Goal: Task Accomplishment & Management: Manage account settings

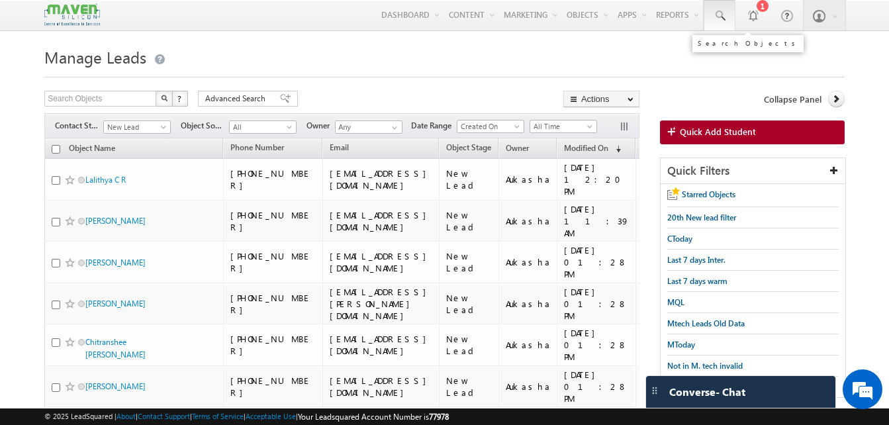
drag, startPoint x: 0, startPoint y: 0, endPoint x: 732, endPoint y: 24, distance: 731.9
click at [732, 24] on link at bounding box center [720, 15] width 32 height 30
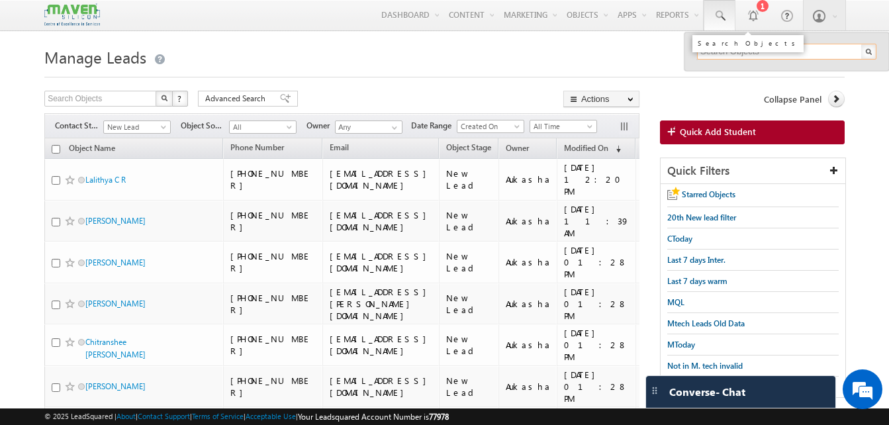
paste input "7840898633"
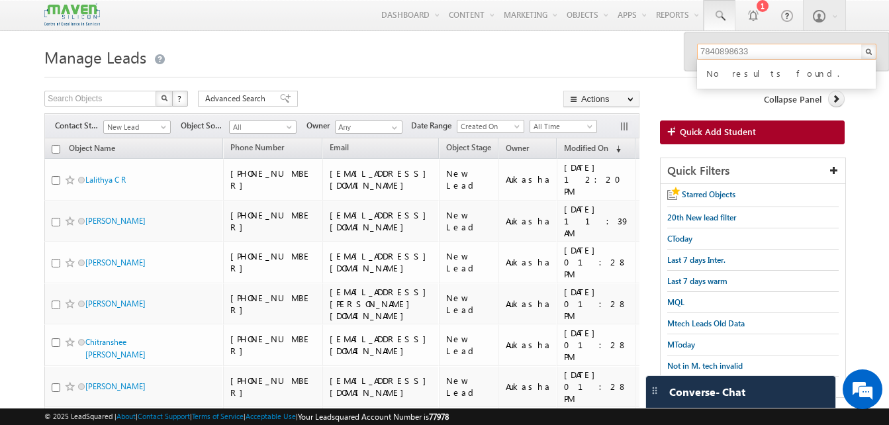
type input "7840898633"
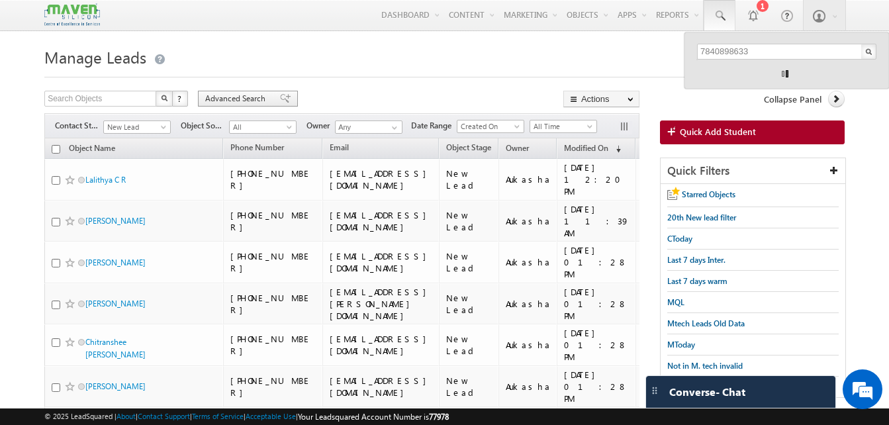
click at [226, 97] on span "Advanced Search" at bounding box center [237, 99] width 64 height 12
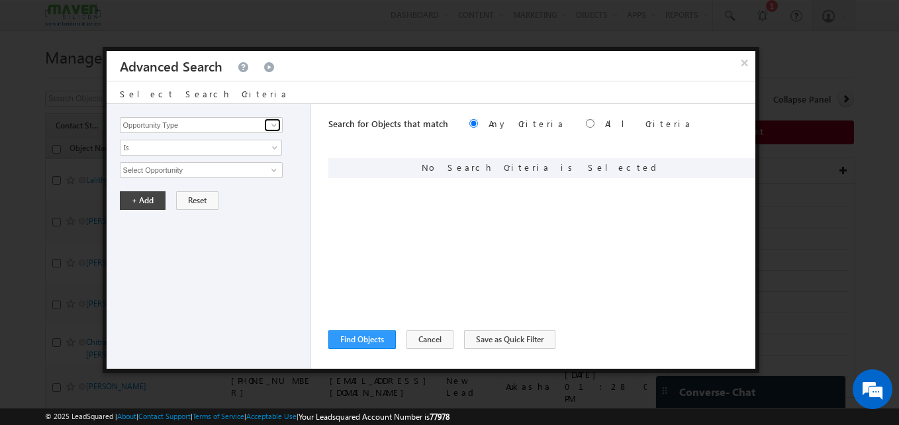
click at [264, 129] on link at bounding box center [272, 125] width 17 height 13
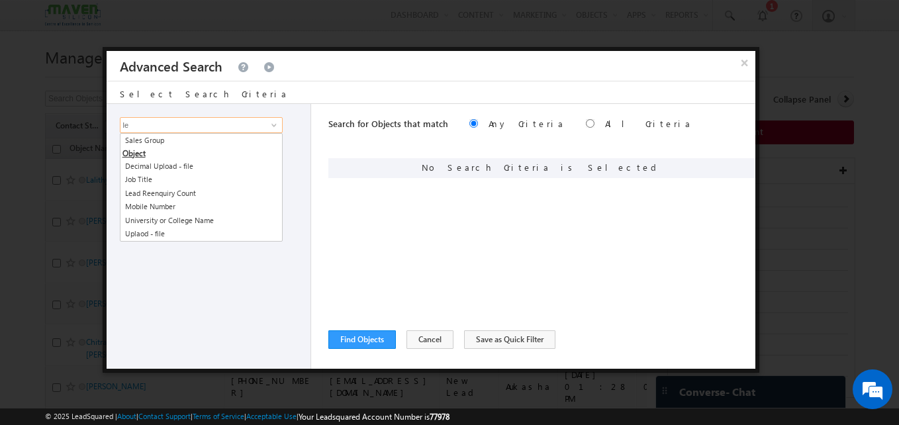
type input "l"
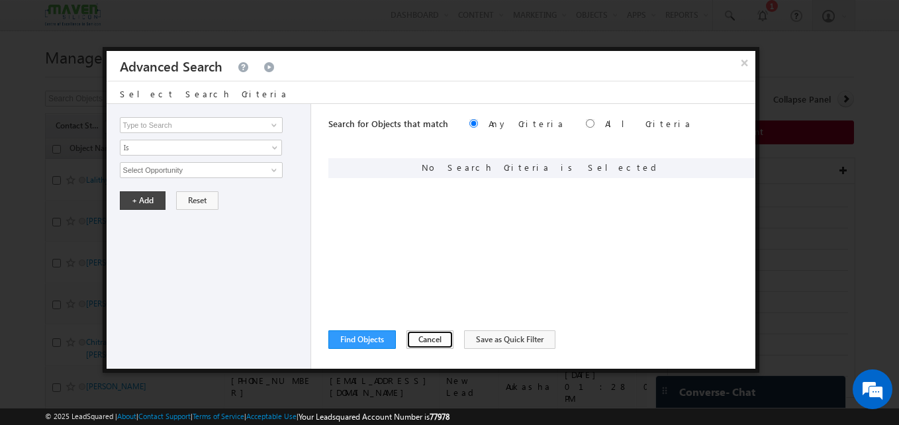
click at [429, 334] on button "Cancel" at bounding box center [429, 339] width 47 height 19
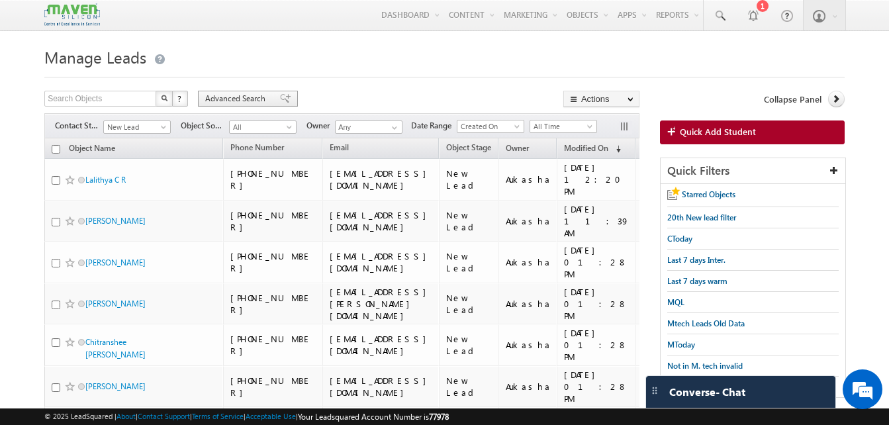
click at [238, 95] on span "Advanced Search" at bounding box center [237, 99] width 64 height 12
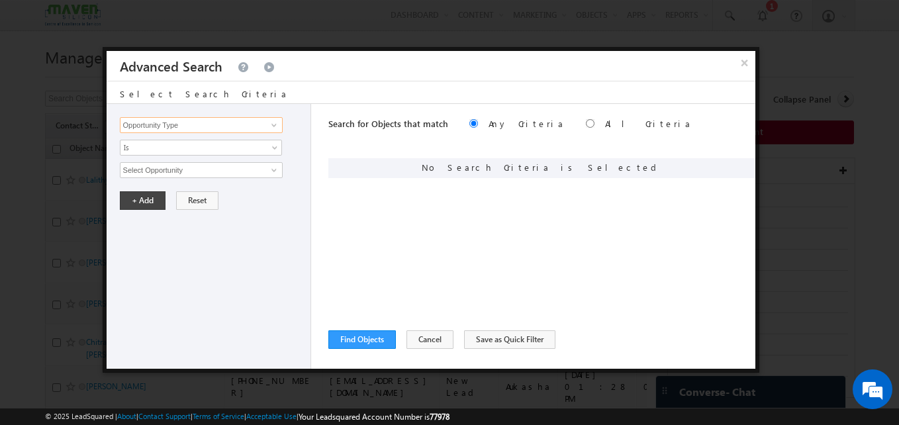
click at [228, 128] on input "Opportunity Type" at bounding box center [201, 125] width 163 height 16
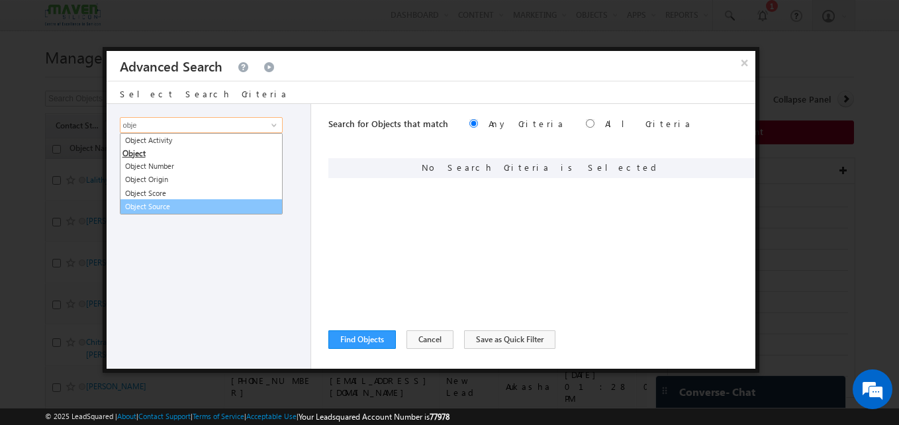
click at [160, 203] on link "Object Source" at bounding box center [201, 206] width 163 height 15
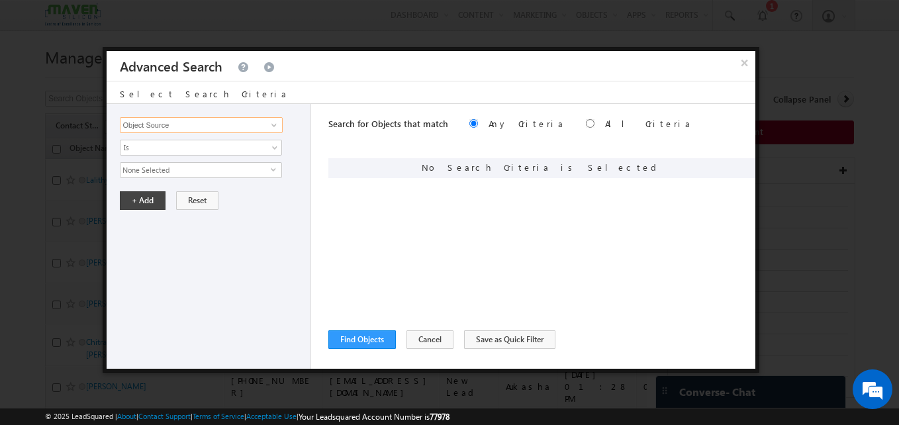
type input "Object Source"
click at [176, 175] on span "None Selected" at bounding box center [195, 170] width 150 height 15
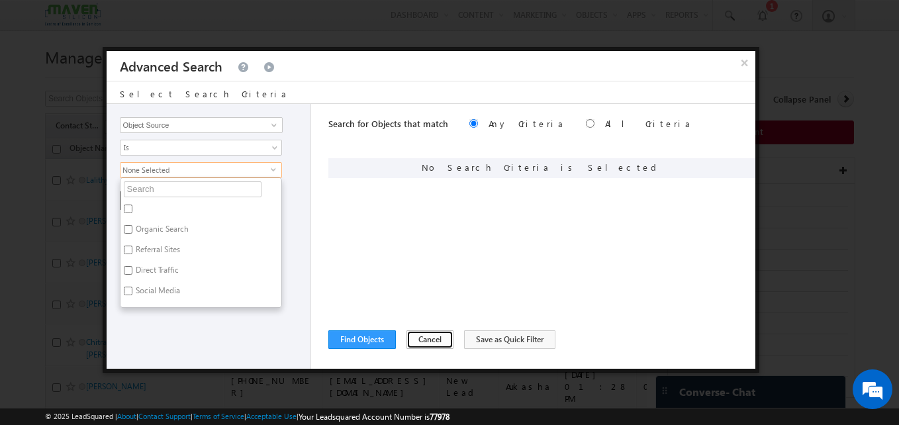
click at [427, 332] on button "Cancel" at bounding box center [429, 339] width 47 height 19
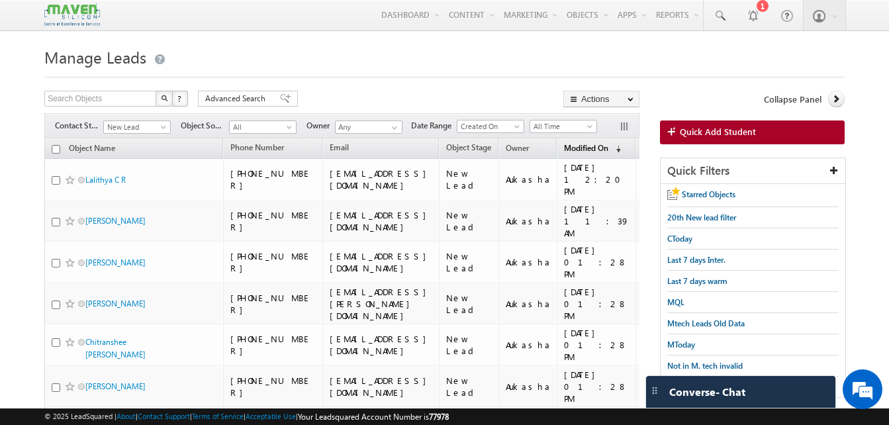
click at [608, 148] on span "Modified On" at bounding box center [586, 148] width 44 height 10
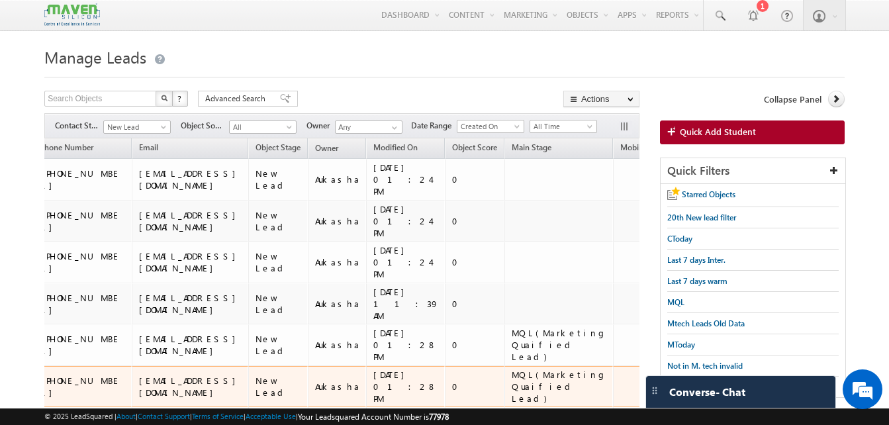
scroll to position [0, 211]
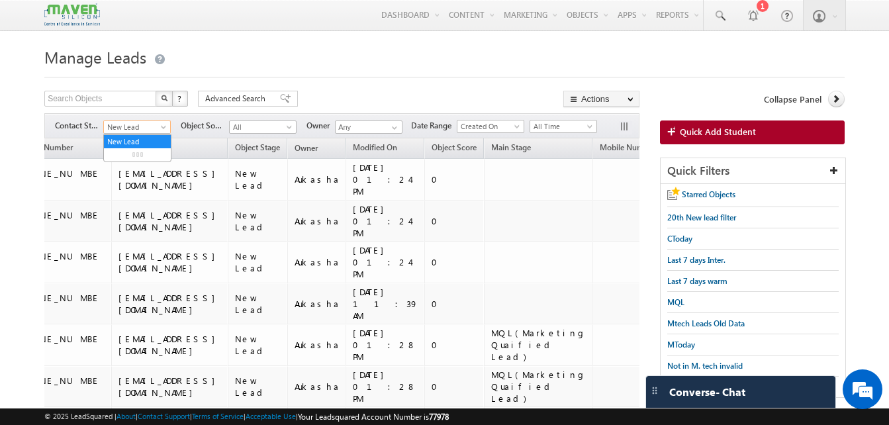
click at [128, 128] on span "New Lead" at bounding box center [135, 127] width 63 height 12
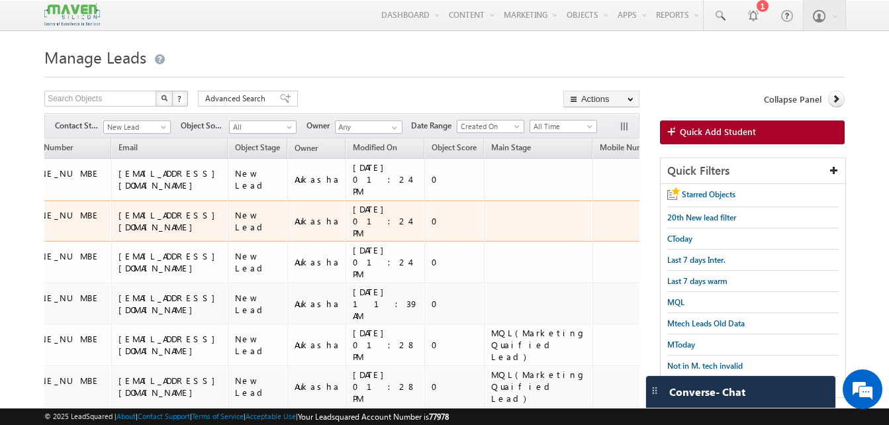
scroll to position [0, 0]
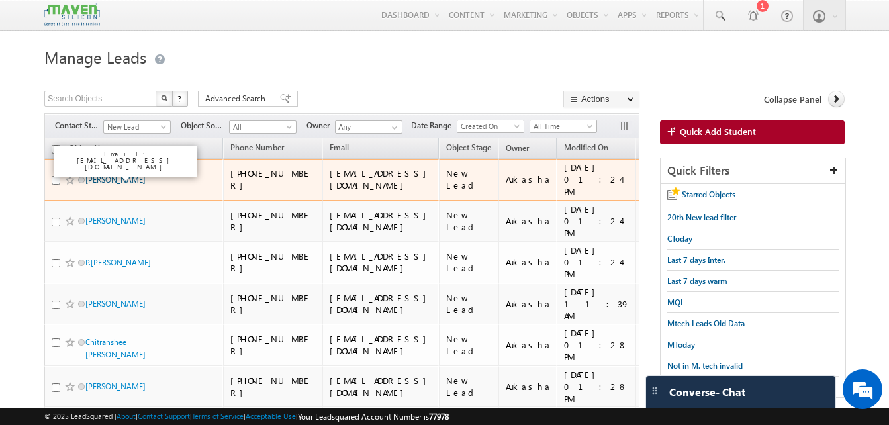
click at [128, 175] on link "sneha ankoliya" at bounding box center [115, 180] width 60 height 10
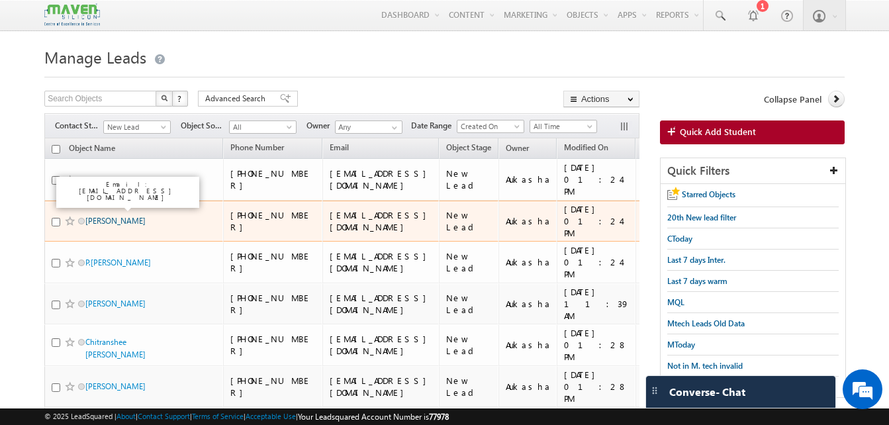
click at [120, 216] on link "Satyam Yadav" at bounding box center [115, 221] width 60 height 10
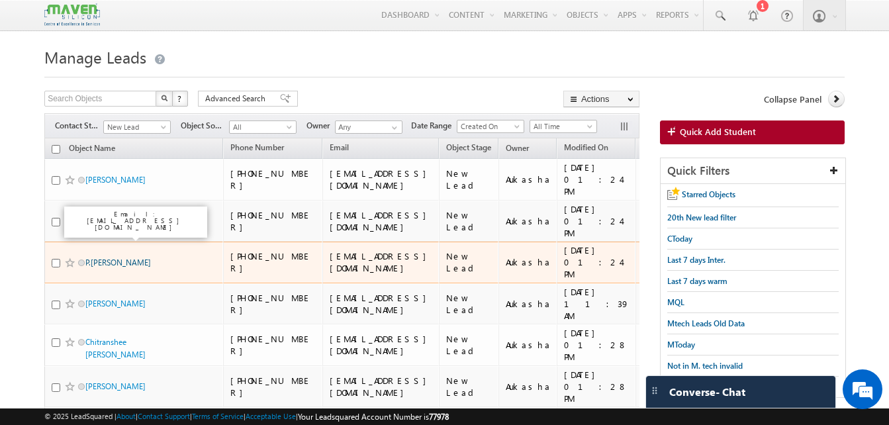
click at [103, 258] on link "P.Mounika Prakash" at bounding box center [118, 263] width 66 height 10
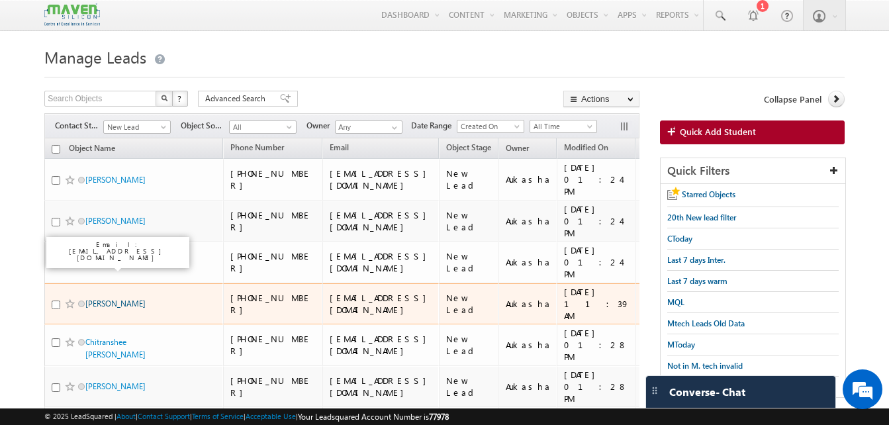
click at [109, 299] on link "Joshitha Kalava" at bounding box center [115, 304] width 60 height 10
click at [107, 299] on link "Joshitha Kalava" at bounding box center [115, 304] width 60 height 10
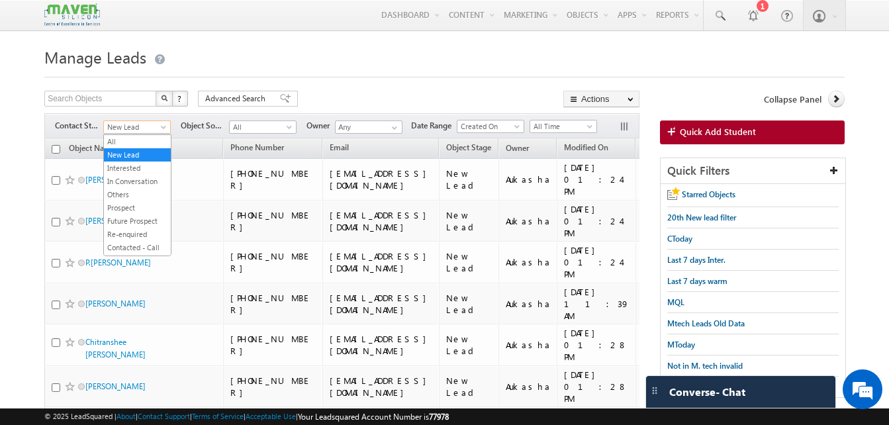
click at [162, 127] on span at bounding box center [165, 129] width 11 height 11
click at [132, 144] on link "All" at bounding box center [137, 142] width 67 height 12
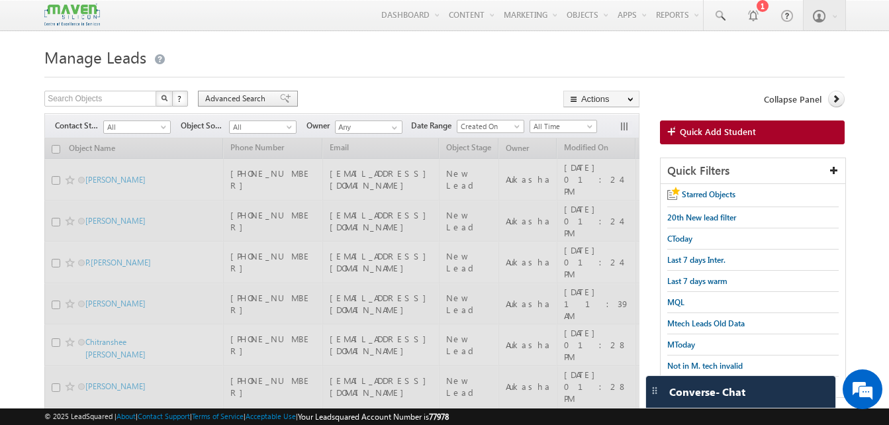
click at [246, 99] on span "Advanced Search" at bounding box center [237, 99] width 64 height 12
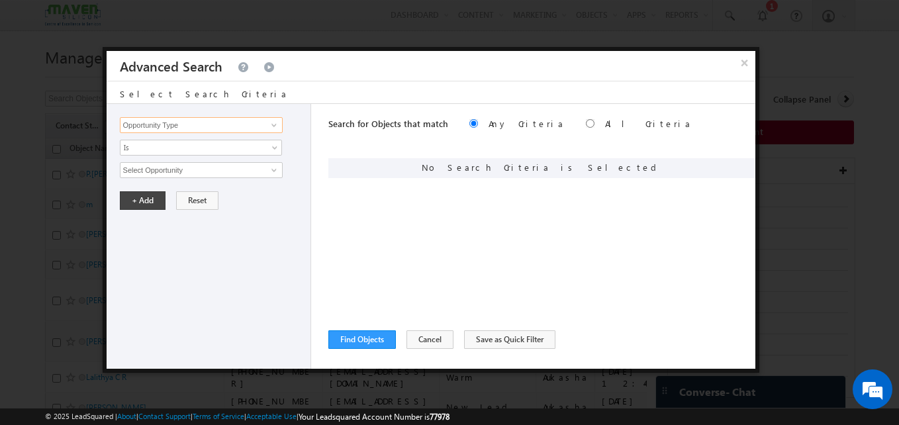
click at [244, 126] on input "Opportunity Type" at bounding box center [201, 125] width 163 height 16
click at [275, 131] on link at bounding box center [272, 125] width 17 height 13
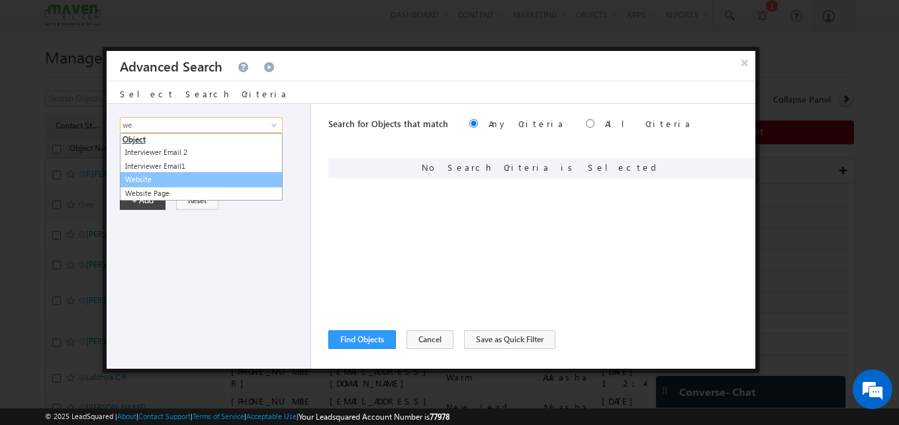
click at [177, 177] on link "Website" at bounding box center [201, 179] width 163 height 15
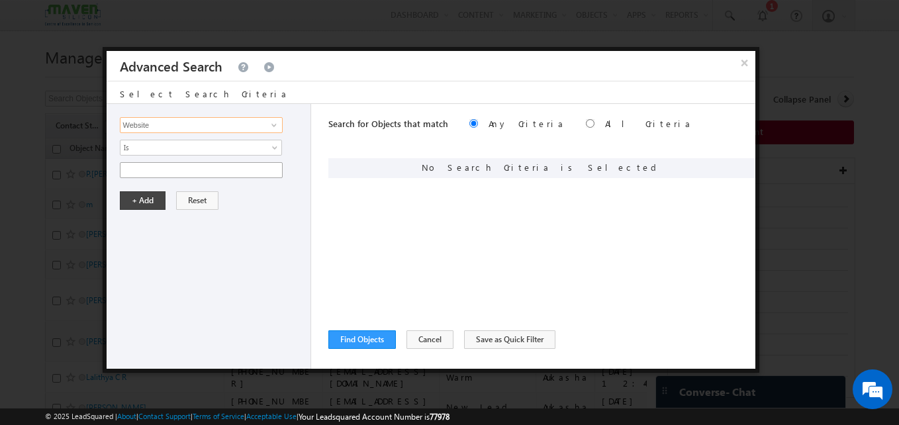
type input "Website"
click at [181, 173] on input "text" at bounding box center [201, 170] width 163 height 16
type input "IIT"
click at [136, 197] on button "+ Add" at bounding box center [143, 200] width 46 height 19
click at [372, 339] on button "Find Objects" at bounding box center [362, 339] width 68 height 19
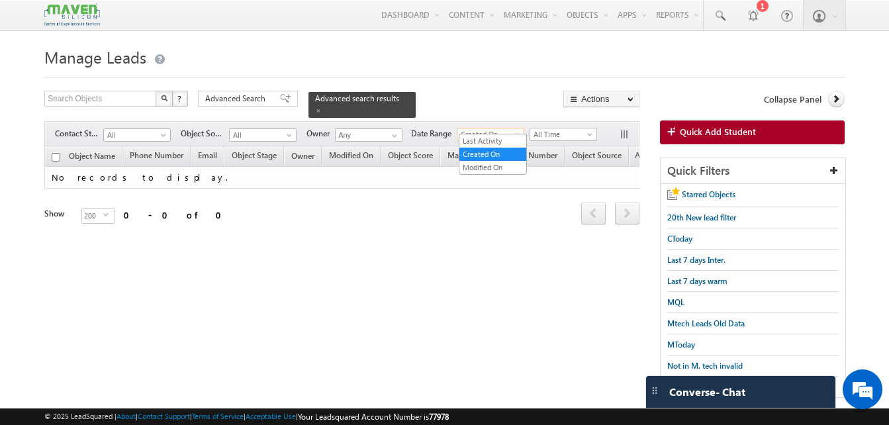
click at [505, 130] on span "Created On" at bounding box center [488, 134] width 63 height 12
click at [496, 163] on link "Modified On" at bounding box center [492, 168] width 67 height 12
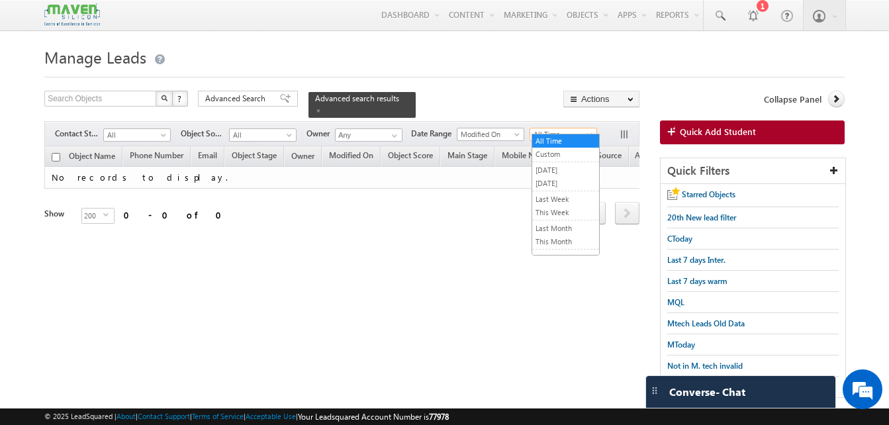
click at [546, 128] on span "All Time" at bounding box center [561, 134] width 63 height 12
click at [561, 209] on link "This Week" at bounding box center [565, 213] width 67 height 12
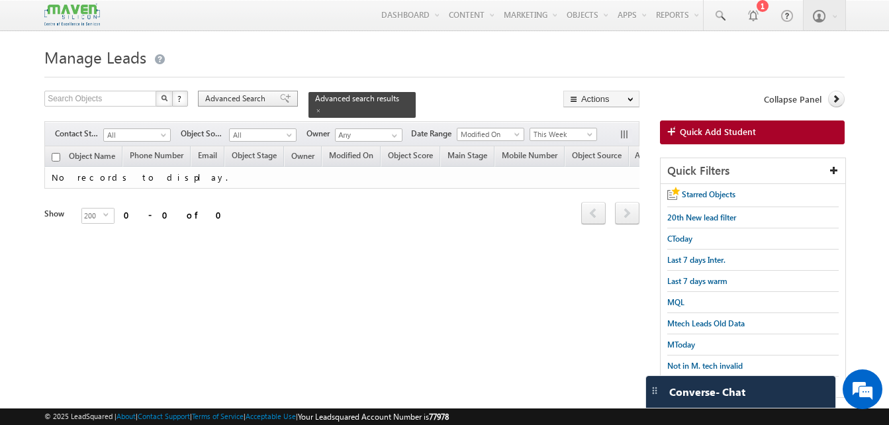
click at [283, 105] on div "Advanced Search" at bounding box center [248, 99] width 100 height 16
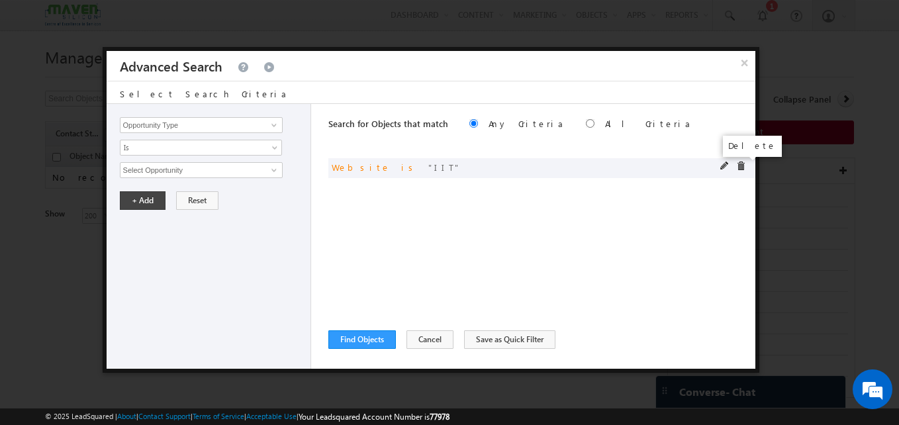
click at [741, 164] on span at bounding box center [740, 166] width 9 height 9
click at [270, 124] on span at bounding box center [274, 125] width 11 height 11
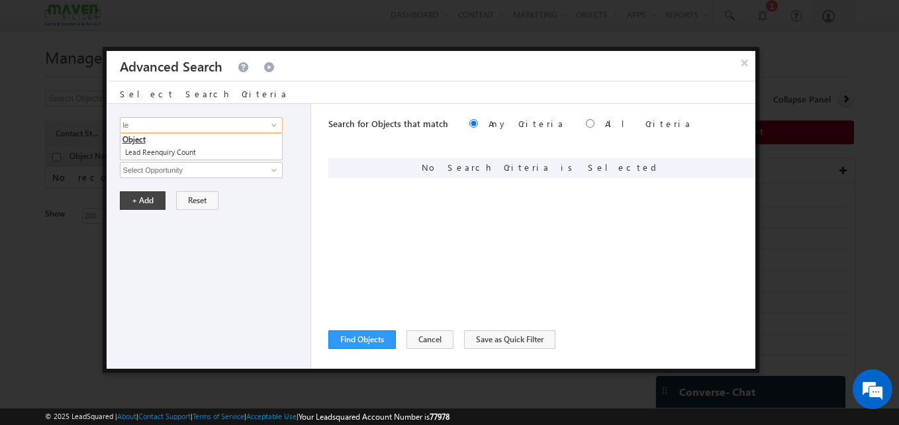
type input "l"
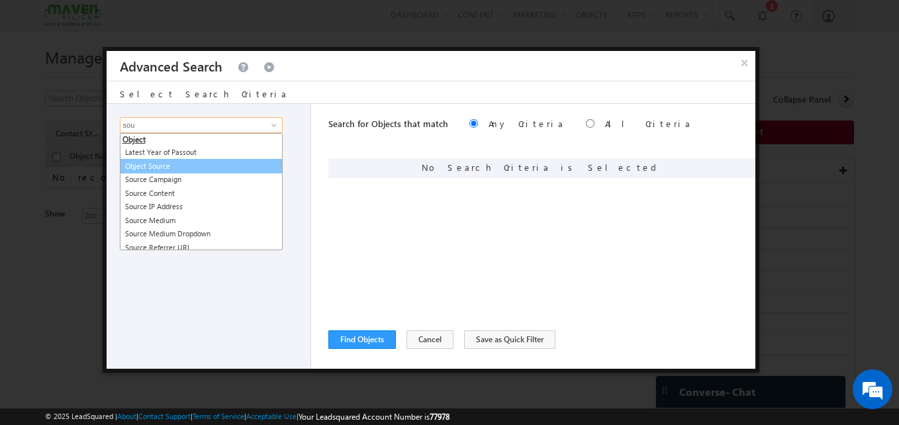
click at [220, 168] on link "Object Source" at bounding box center [201, 166] width 163 height 15
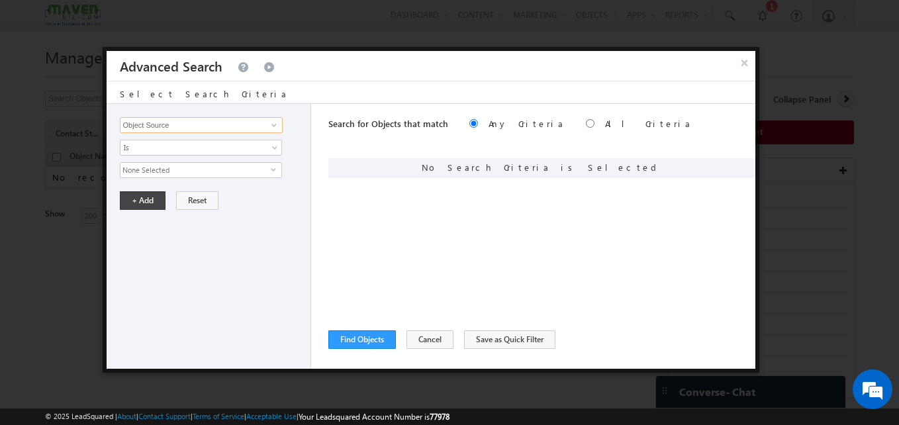
type input "Object Source"
click at [203, 176] on span "None Selected" at bounding box center [195, 170] width 150 height 15
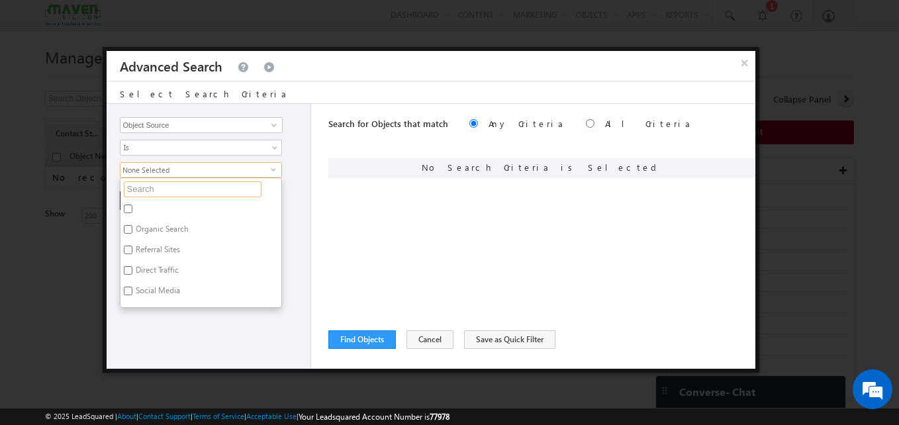
click at [169, 193] on input "text" at bounding box center [193, 189] width 138 height 16
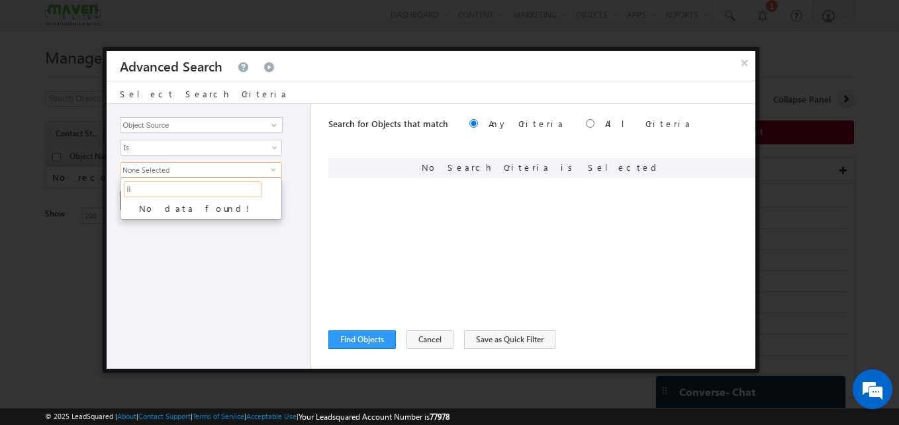
type input "i"
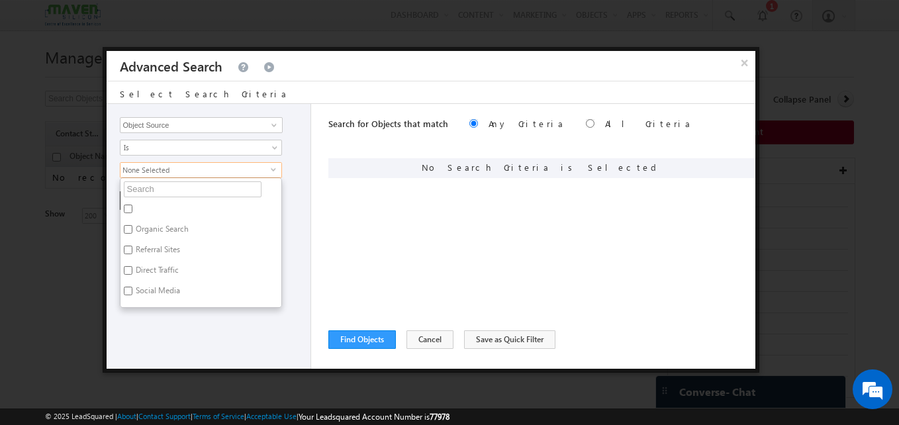
click at [131, 224] on label "Organic Search" at bounding box center [160, 231] width 81 height 21
click at [131, 225] on input "Organic Search" at bounding box center [128, 229] width 9 height 9
checkbox input "true"
click at [285, 246] on div "Opportunity Type Object Activity Task Sales Group Prospect Id Academic Remarks …" at bounding box center [209, 236] width 205 height 265
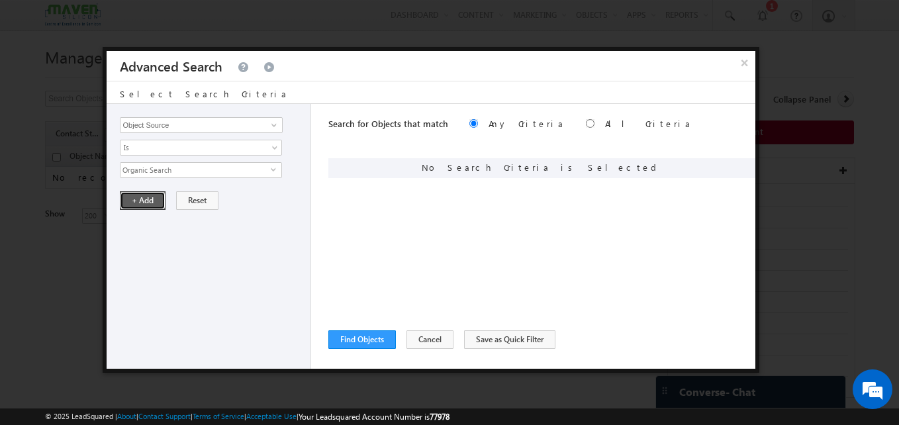
click at [142, 195] on button "+ Add" at bounding box center [143, 200] width 46 height 19
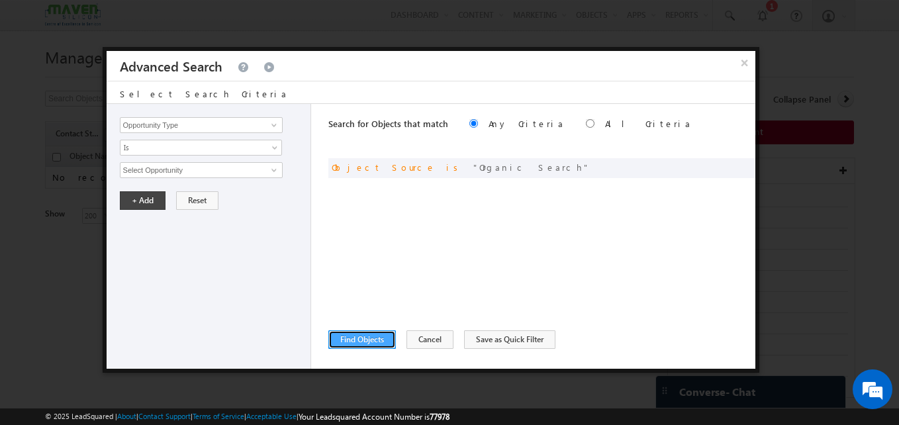
click at [360, 338] on button "Find Objects" at bounding box center [362, 339] width 68 height 19
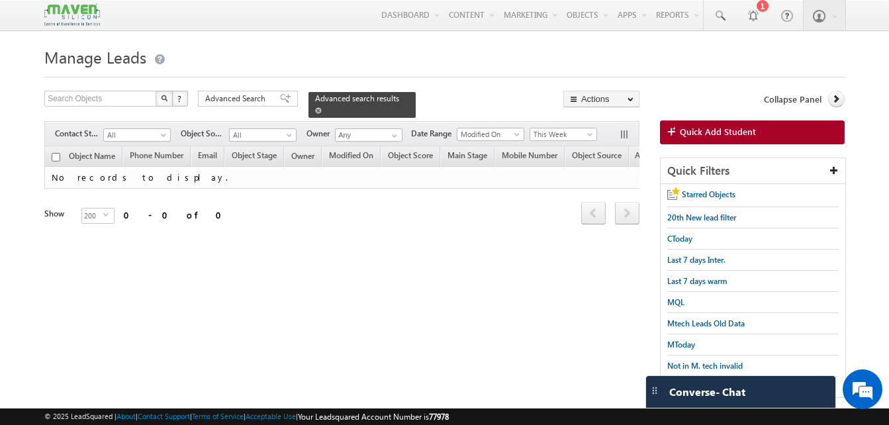
click at [384, 101] on div "Advanced search results" at bounding box center [362, 105] width 107 height 26
click at [322, 107] on span at bounding box center [318, 110] width 7 height 7
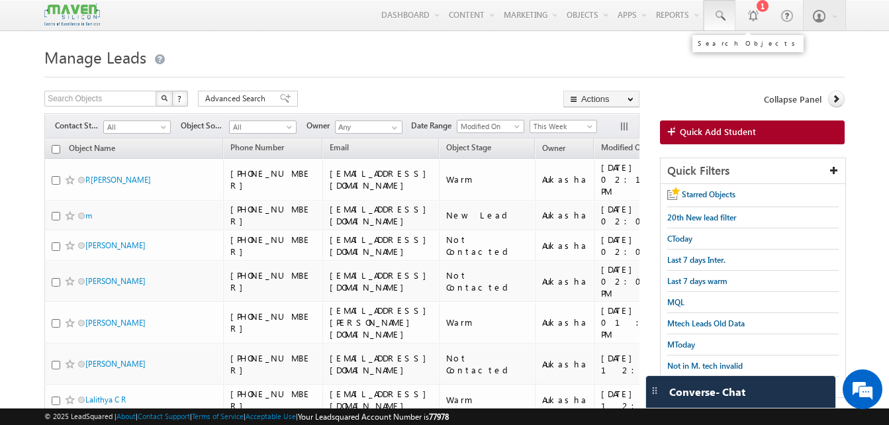
click at [719, 14] on span at bounding box center [719, 15] width 13 height 13
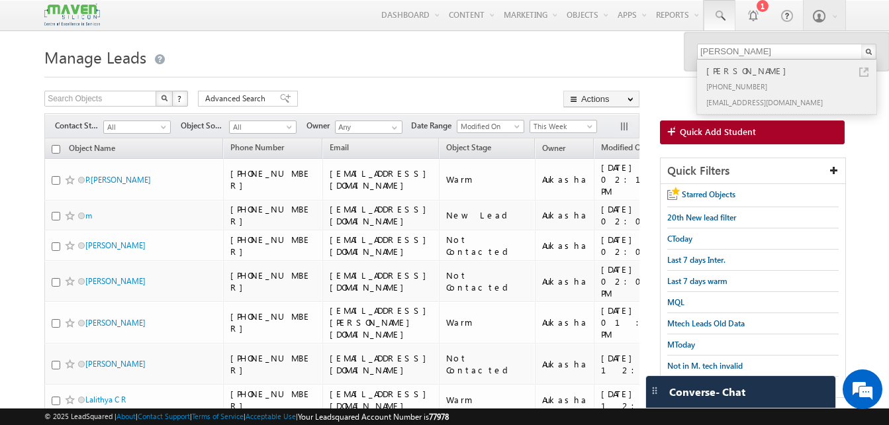
click at [863, 72] on link at bounding box center [863, 72] width 9 height 9
click at [757, 49] on input "souman" at bounding box center [786, 52] width 179 height 16
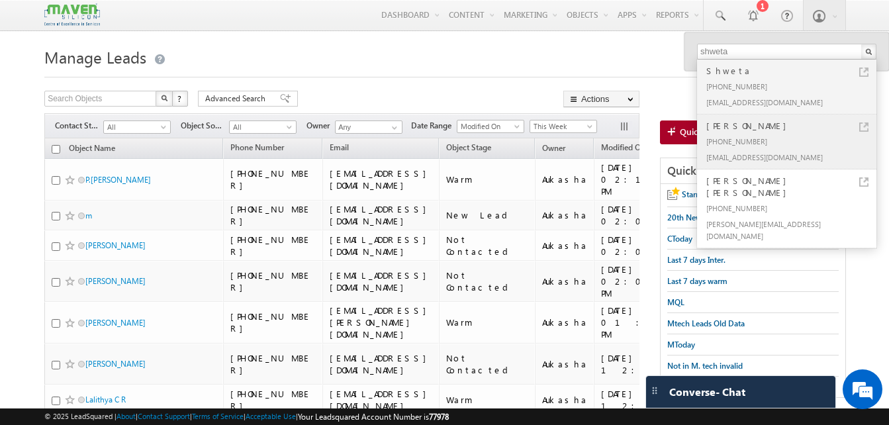
click at [864, 126] on link at bounding box center [863, 126] width 9 height 9
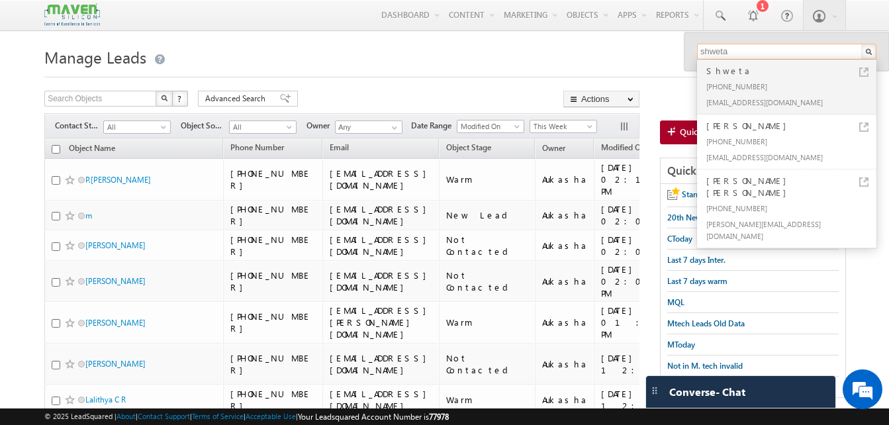
click at [777, 49] on input "shweta" at bounding box center [786, 52] width 179 height 16
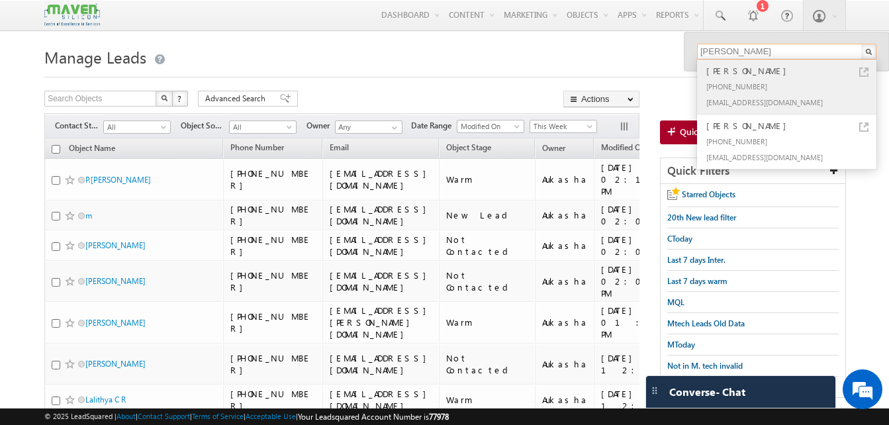
type input "satyam"
click at [865, 72] on link at bounding box center [863, 72] width 9 height 9
click at [220, 101] on span "Advanced Search" at bounding box center [237, 99] width 64 height 12
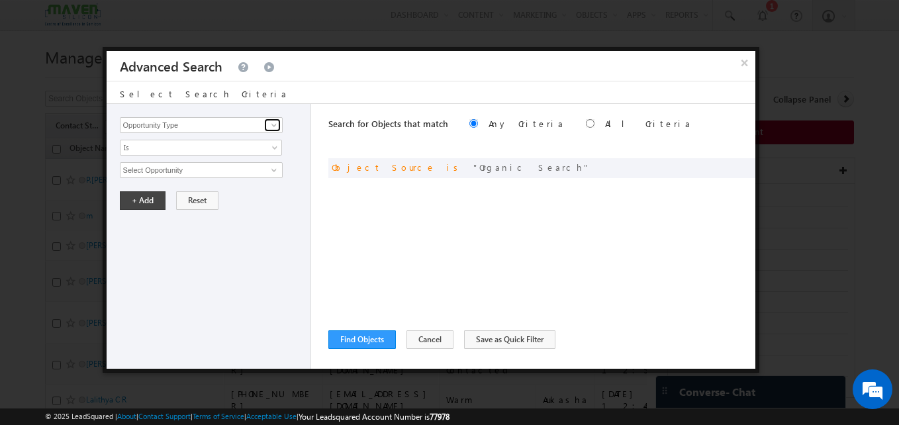
click at [271, 126] on span at bounding box center [274, 125] width 11 height 11
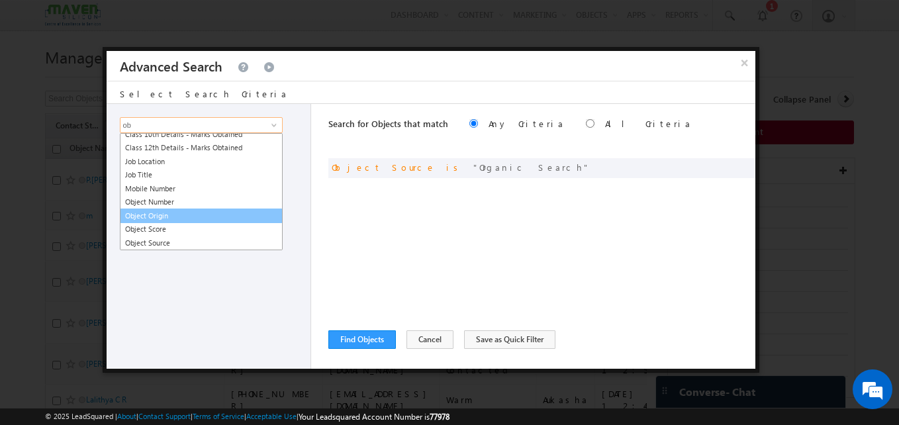
scroll to position [32, 0]
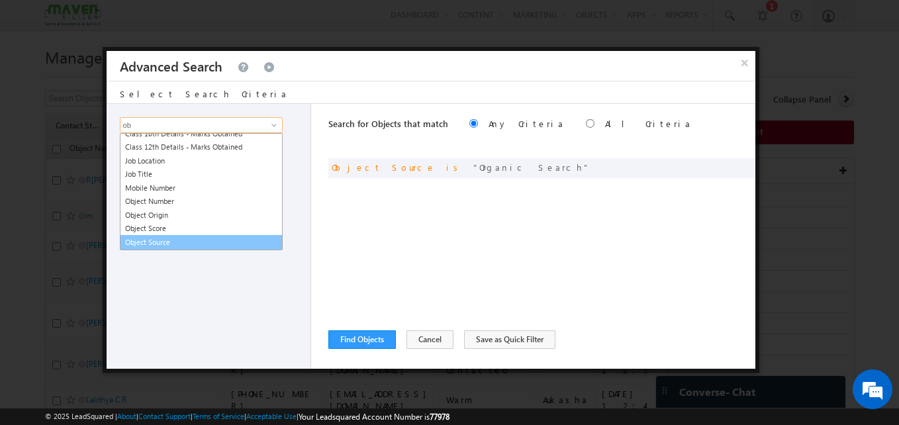
click at [202, 242] on link "Object Source" at bounding box center [201, 242] width 163 height 15
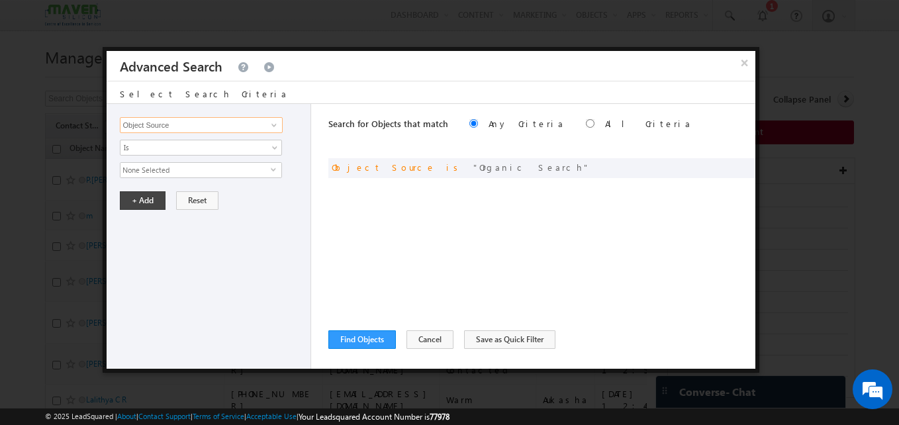
type input "Object Source"
click at [201, 170] on span "None Selected" at bounding box center [195, 170] width 150 height 15
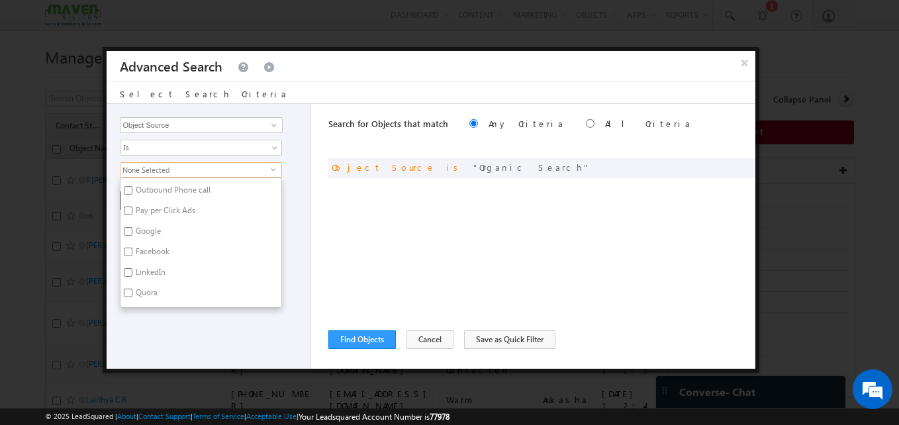
scroll to position [163, 0]
click at [130, 232] on input "Google" at bounding box center [128, 230] width 9 height 9
checkbox input "true"
click at [130, 228] on input "Organic Search" at bounding box center [128, 229] width 9 height 9
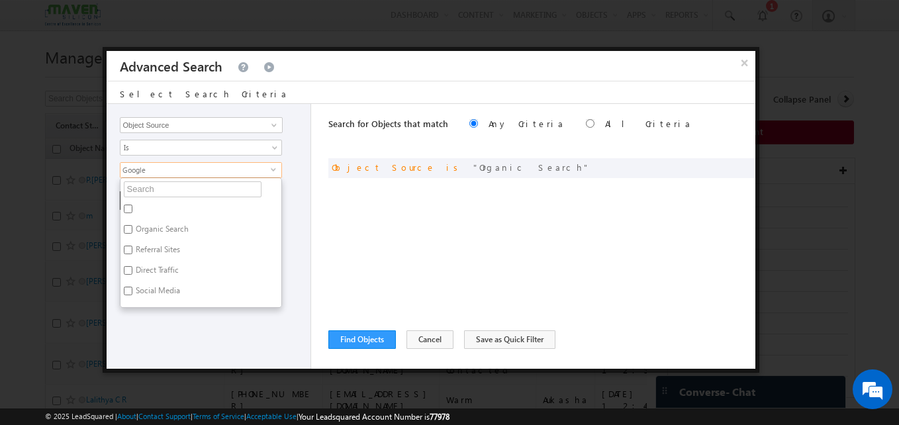
checkbox input "true"
click at [126, 252] on input "Referral Sites" at bounding box center [128, 250] width 9 height 9
checkbox input "true"
click at [134, 271] on label "Direct Traffic" at bounding box center [155, 272] width 71 height 21
click at [132, 271] on input "Direct Traffic" at bounding box center [128, 270] width 9 height 9
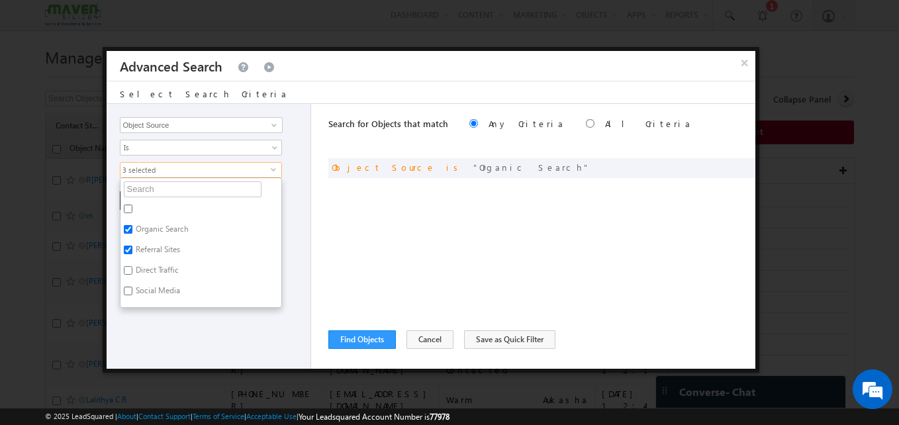
checkbox input "true"
click at [134, 285] on label "Social Media" at bounding box center [156, 293] width 73 height 21
click at [132, 287] on input "Social Media" at bounding box center [128, 291] width 9 height 9
checkbox input "true"
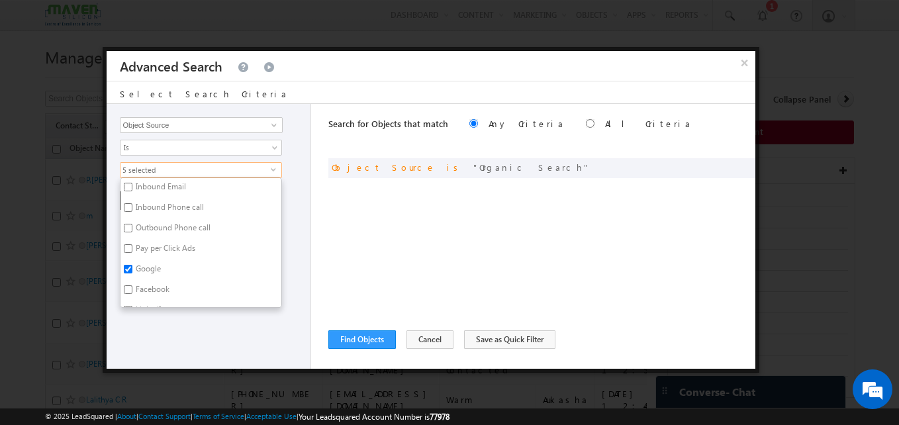
click at [173, 210] on label "Inbound Phone call" at bounding box center [168, 209] width 97 height 21
click at [132, 210] on input "Inbound Phone call" at bounding box center [128, 207] width 9 height 9
checkbox input "true"
click at [146, 189] on label "LinkedIn" at bounding box center [149, 196] width 58 height 21
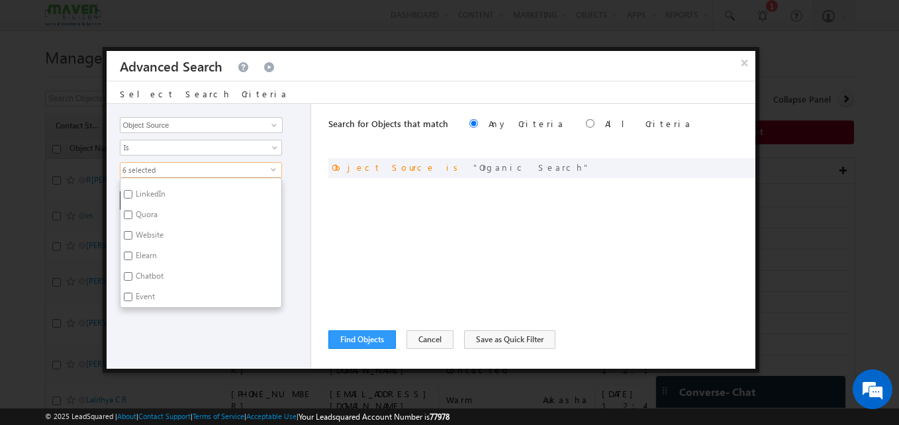
click at [132, 190] on input "LinkedIn" at bounding box center [128, 194] width 9 height 9
checkbox input "true"
click at [145, 230] on label "Website" at bounding box center [148, 237] width 56 height 21
click at [132, 231] on input "Website" at bounding box center [128, 235] width 9 height 9
checkbox input "true"
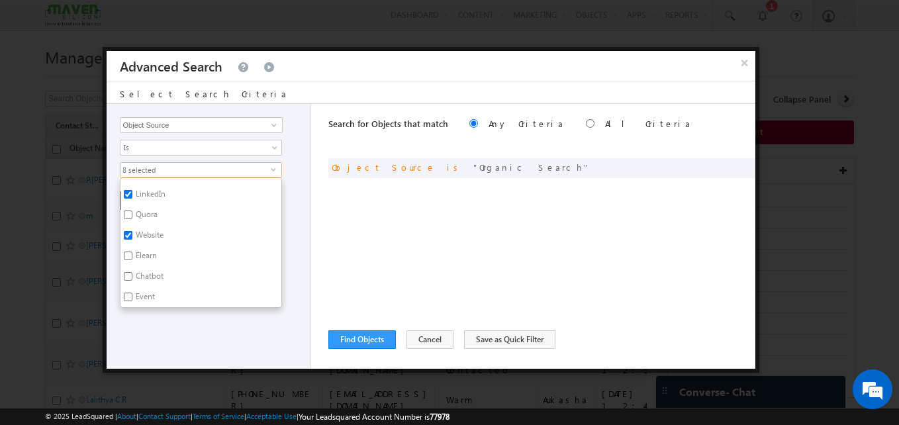
click at [139, 260] on label "Elearn" at bounding box center [145, 258] width 50 height 21
click at [132, 260] on input "Elearn" at bounding box center [128, 256] width 9 height 9
checkbox input "true"
click at [141, 286] on label "Chatbot" at bounding box center [148, 278] width 56 height 21
click at [132, 281] on input "Chatbot" at bounding box center [128, 276] width 9 height 9
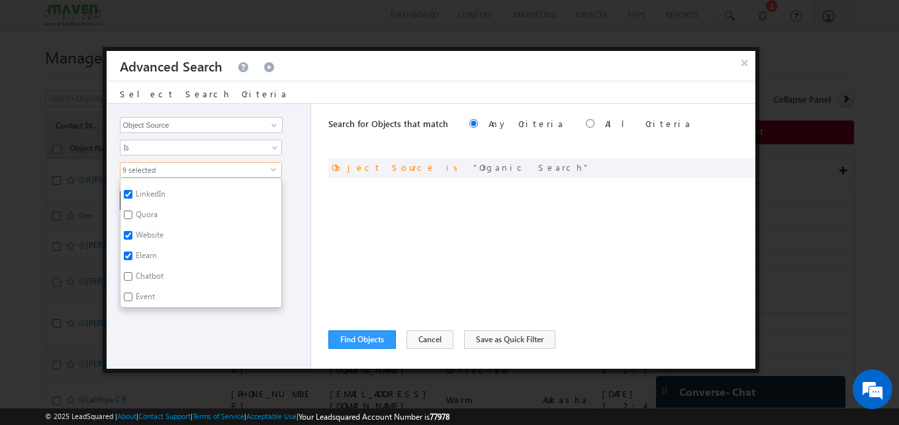
checkbox input "true"
click at [148, 299] on label "Event" at bounding box center [144, 299] width 48 height 21
click at [132, 299] on input "Event" at bounding box center [128, 297] width 9 height 9
checkbox input "true"
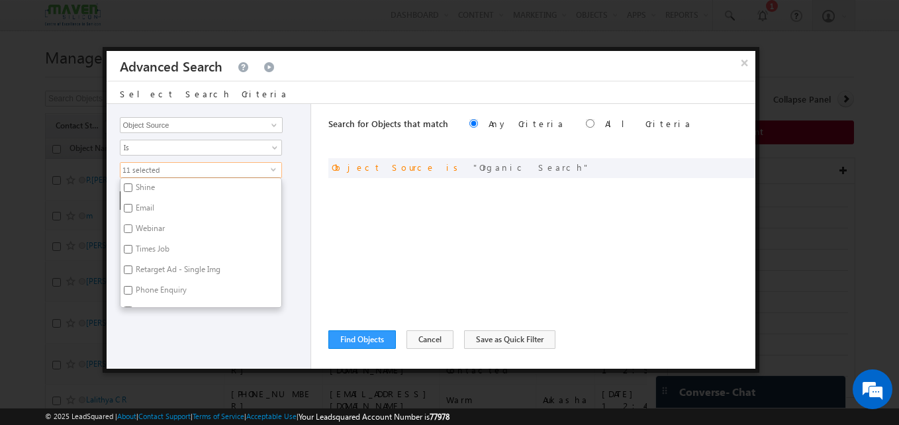
click at [130, 230] on input "Webinar" at bounding box center [128, 228] width 9 height 9
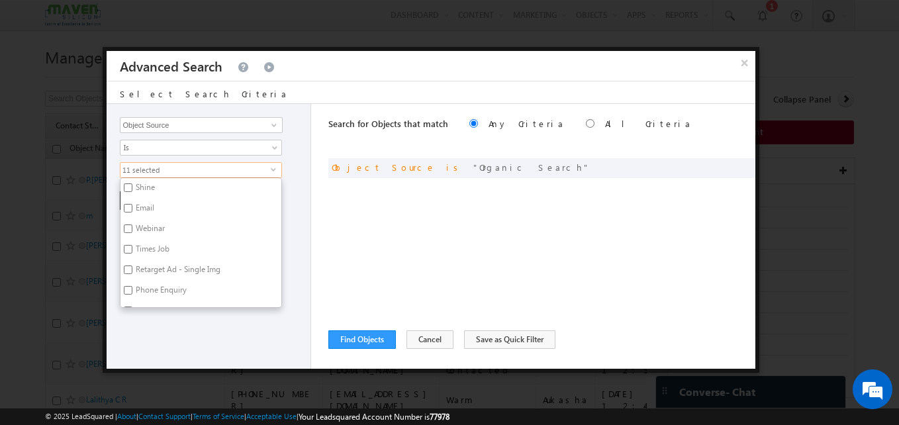
checkbox input "true"
click at [128, 205] on input "Email Enquiry" at bounding box center [128, 204] width 9 height 9
checkbox input "true"
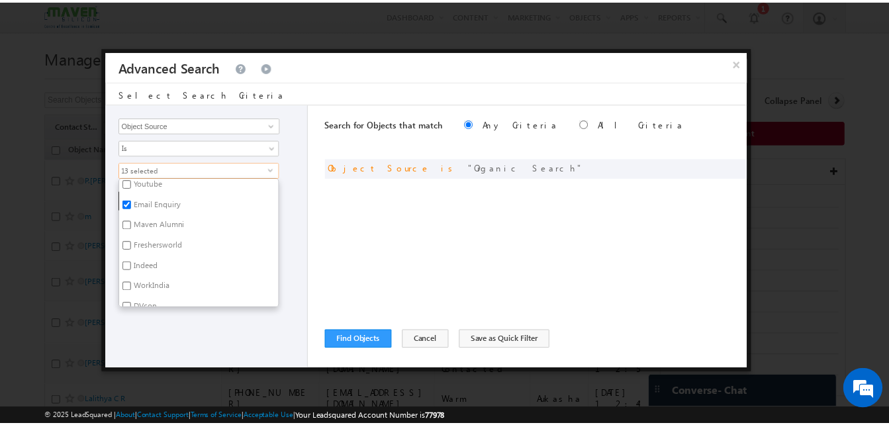
scroll to position [920, 0]
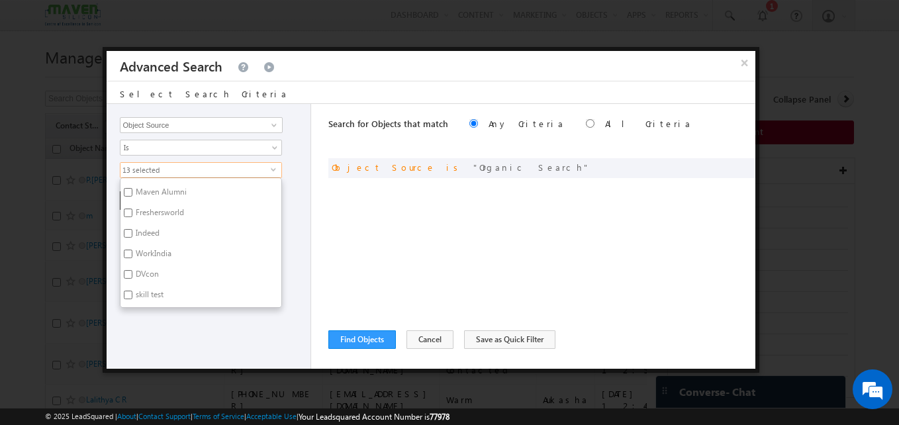
click at [299, 248] on div "Opportunity Type Object Activity Task Sales Group Prospect Id Academic Remarks …" at bounding box center [209, 236] width 205 height 265
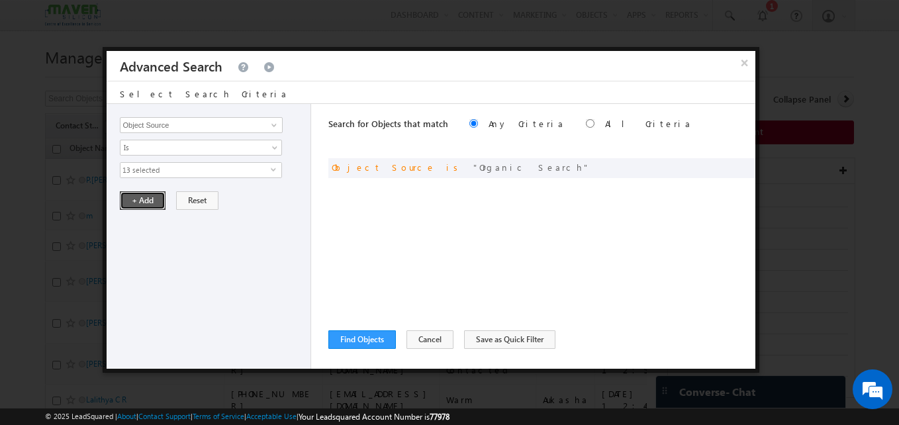
click at [132, 199] on button "+ Add" at bounding box center [143, 200] width 46 height 19
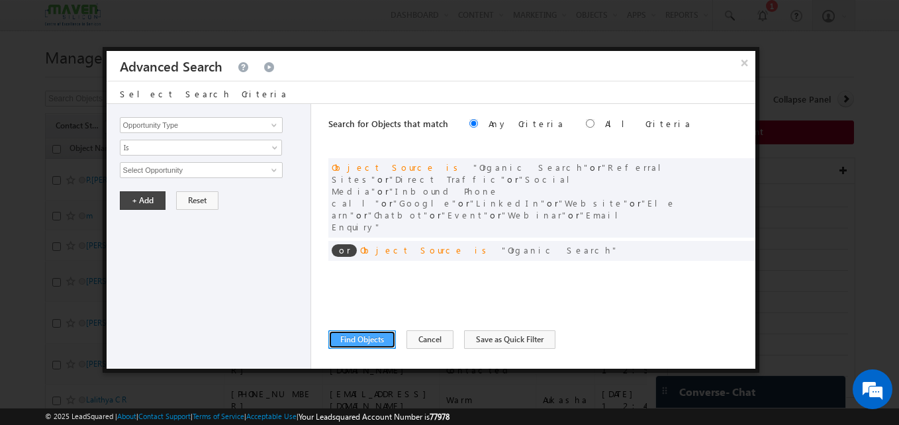
click at [391, 338] on button "Find Objects" at bounding box center [362, 339] width 68 height 19
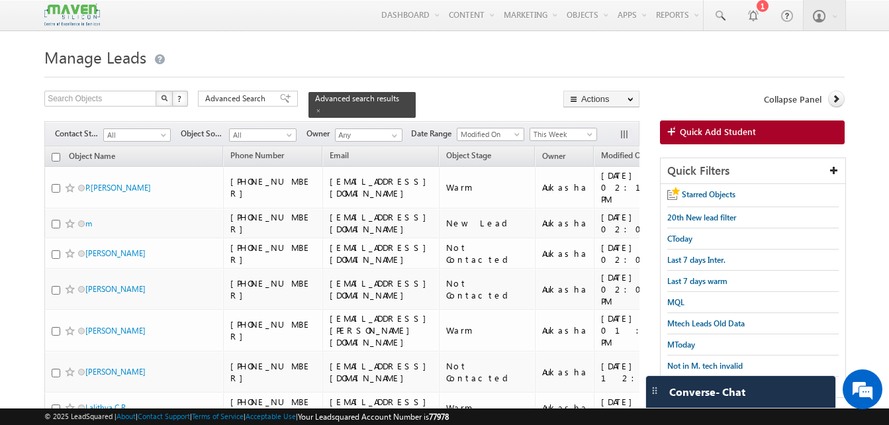
click at [554, 121] on div "Filters Contact Stage All New Lead Interested In Conversation Others Prospect F…" at bounding box center [341, 133] width 595 height 25
click at [563, 130] on span "This Week" at bounding box center [561, 134] width 63 height 12
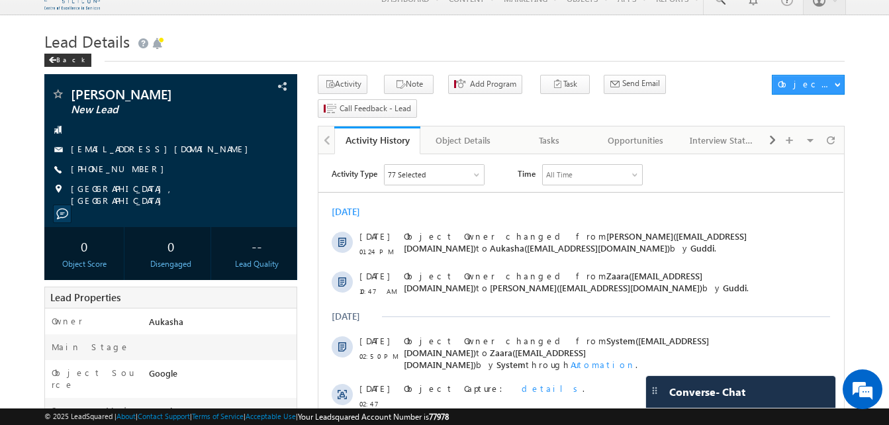
drag, startPoint x: 151, startPoint y: 172, endPoint x: 135, endPoint y: 171, distance: 15.9
click at [135, 171] on div "+91-8734845593" at bounding box center [171, 169] width 240 height 13
copy div "+91-8734845593"
drag, startPoint x: 171, startPoint y: 97, endPoint x: 70, endPoint y: 88, distance: 101.1
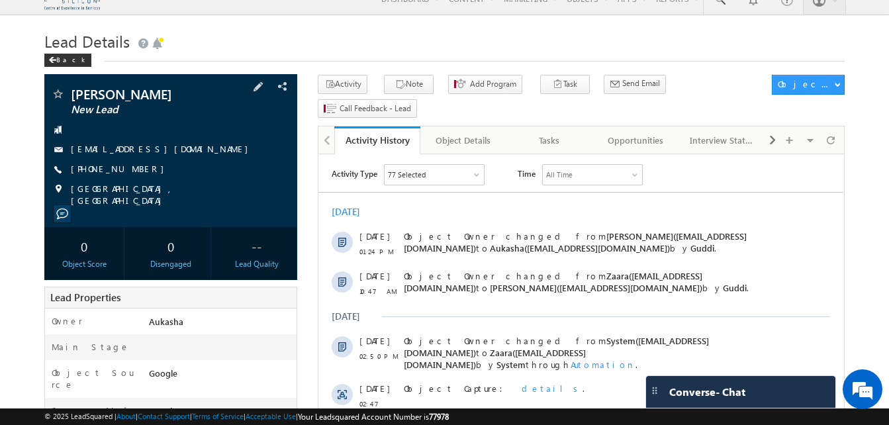
click at [70, 88] on div "sneha ankoliya New Lead" at bounding box center [171, 93] width 240 height 13
copy div "sneha ankoliya"
drag, startPoint x: 144, startPoint y: 166, endPoint x: 136, endPoint y: 170, distance: 9.8
click at [136, 170] on div "+91-8734845593" at bounding box center [171, 169] width 240 height 13
copy div "+91-8734845593"
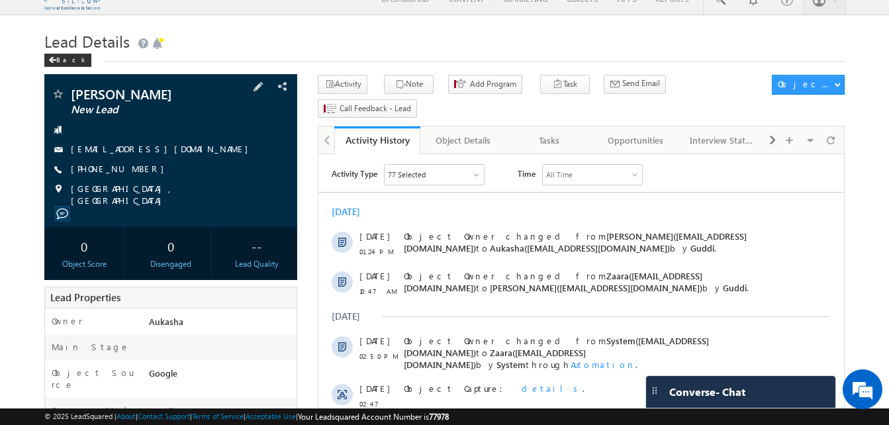
drag, startPoint x: 173, startPoint y: 100, endPoint x: 67, endPoint y: 95, distance: 106.7
click at [67, 95] on div "sneha ankoliya New Lead" at bounding box center [171, 93] width 240 height 13
copy div "sneha ankoliya"
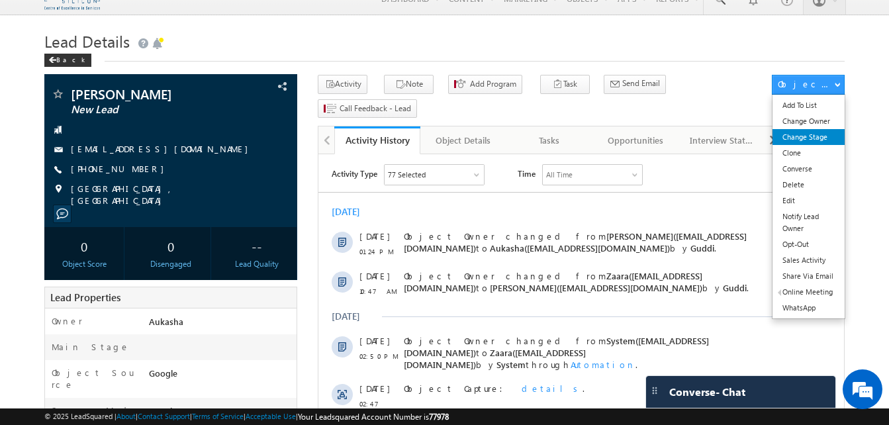
click at [812, 139] on link "Change Stage" at bounding box center [809, 137] width 72 height 16
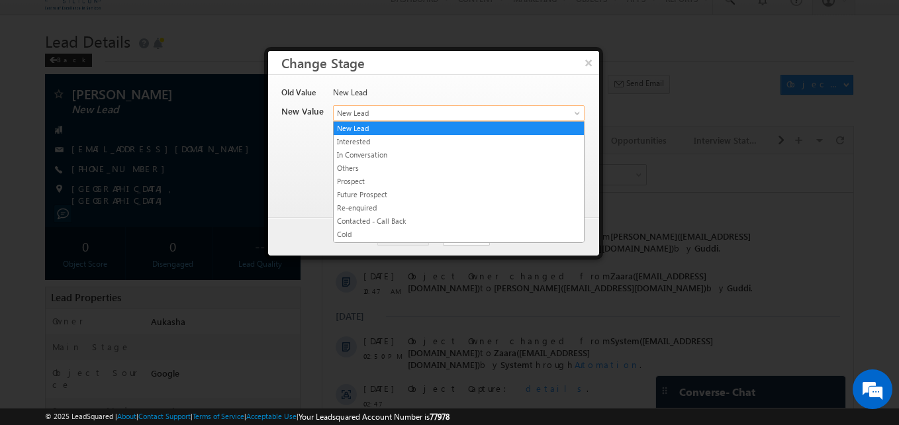
click at [466, 109] on span "New Lead" at bounding box center [437, 113] width 207 height 12
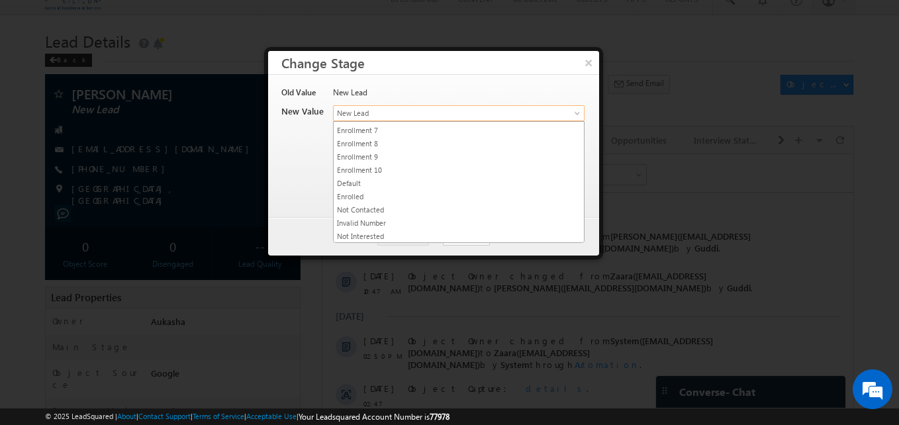
scroll to position [250, 0]
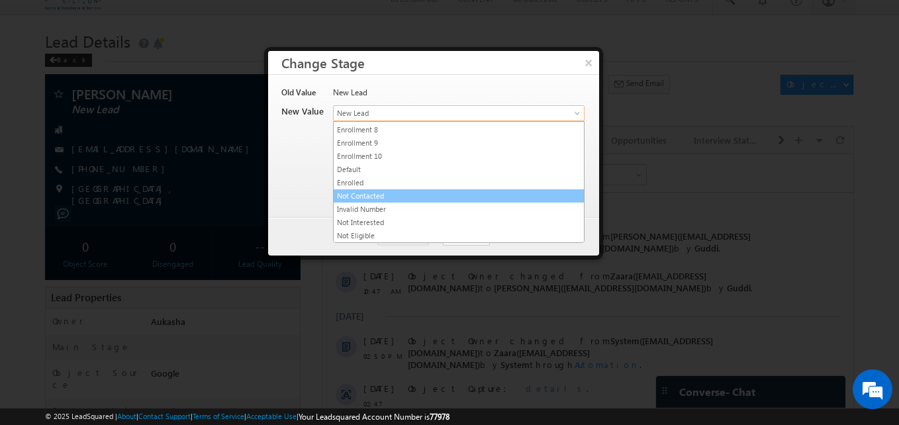
click at [381, 195] on link "Not Contacted" at bounding box center [459, 196] width 250 height 12
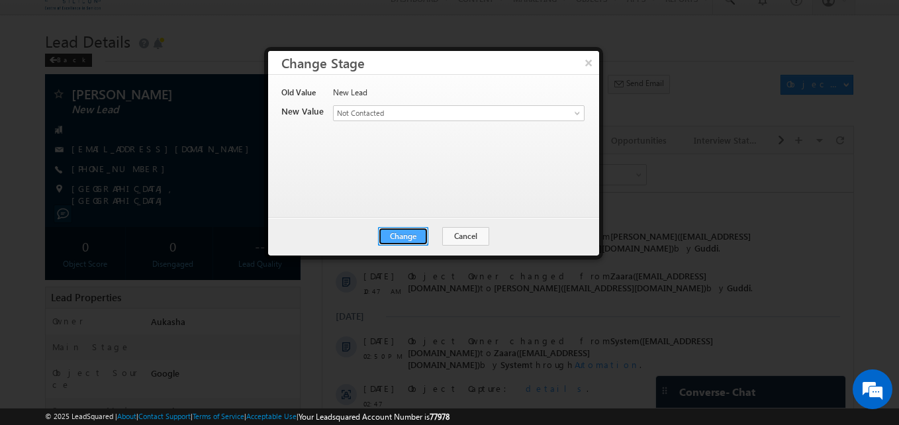
click at [405, 244] on button "Change" at bounding box center [403, 236] width 50 height 19
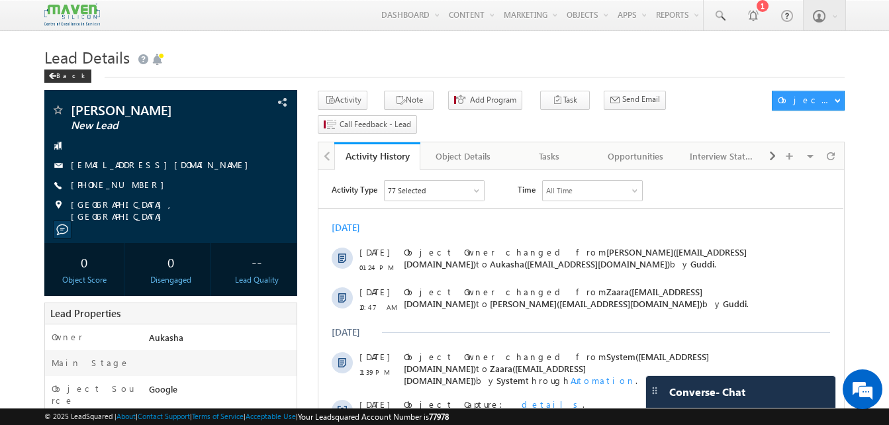
drag, startPoint x: 143, startPoint y: 191, endPoint x: 136, endPoint y: 187, distance: 8.3
click at [136, 187] on div "+91-9219427574" at bounding box center [171, 185] width 240 height 13
copy div "+91-9219427574"
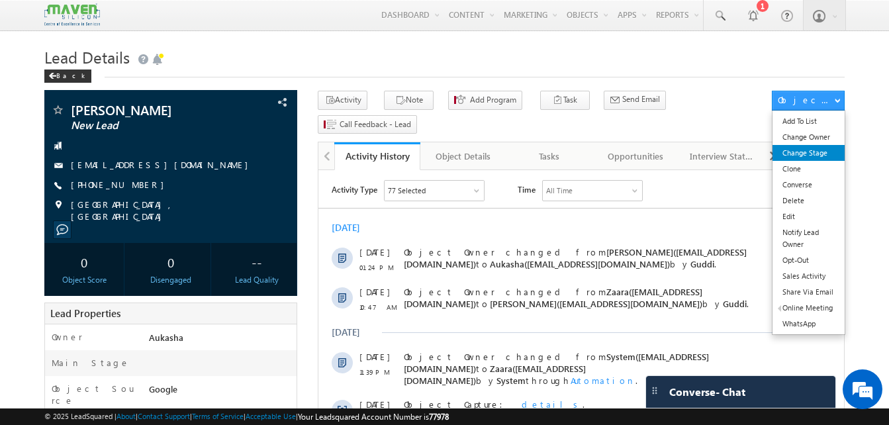
click at [825, 158] on link "Change Stage" at bounding box center [809, 153] width 72 height 16
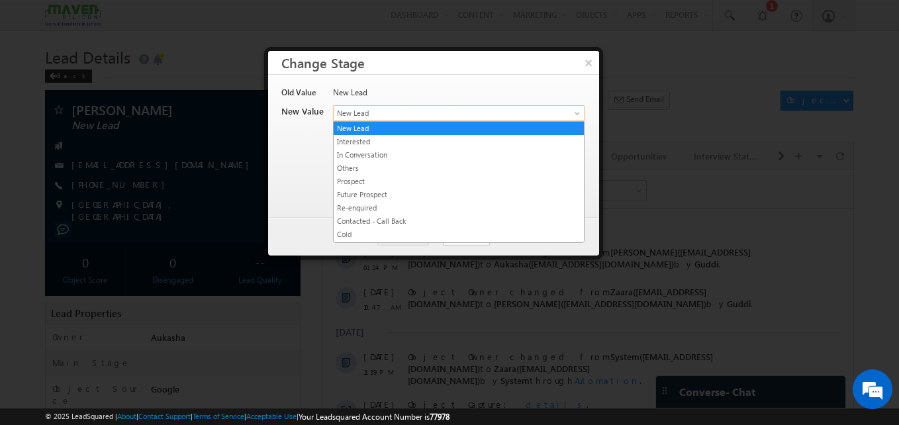
click at [393, 113] on span "New Lead" at bounding box center [437, 113] width 207 height 12
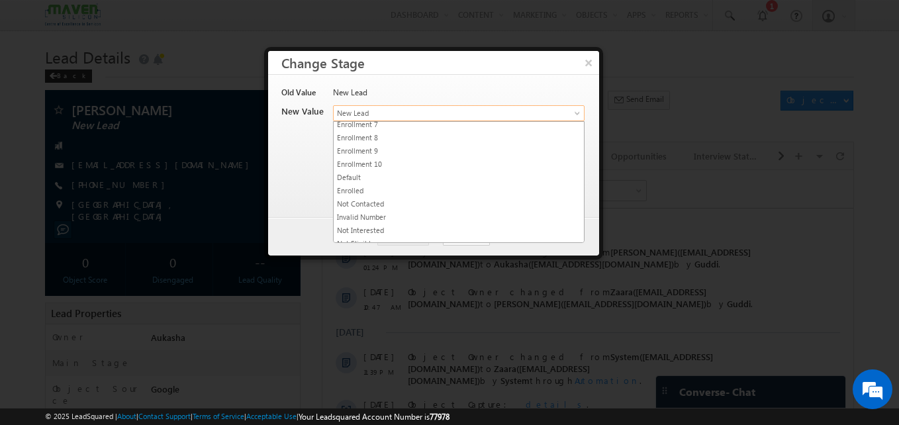
scroll to position [250, 0]
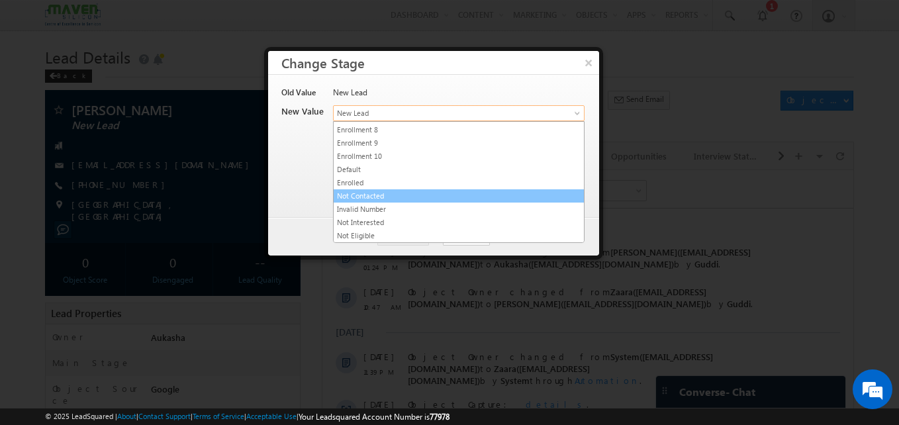
click at [387, 199] on link "Not Contacted" at bounding box center [459, 196] width 250 height 12
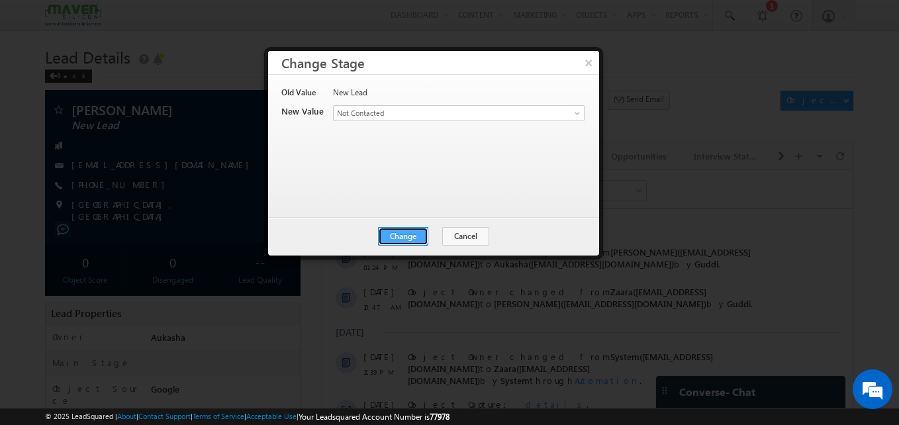
click at [389, 230] on button "Change" at bounding box center [403, 236] width 50 height 19
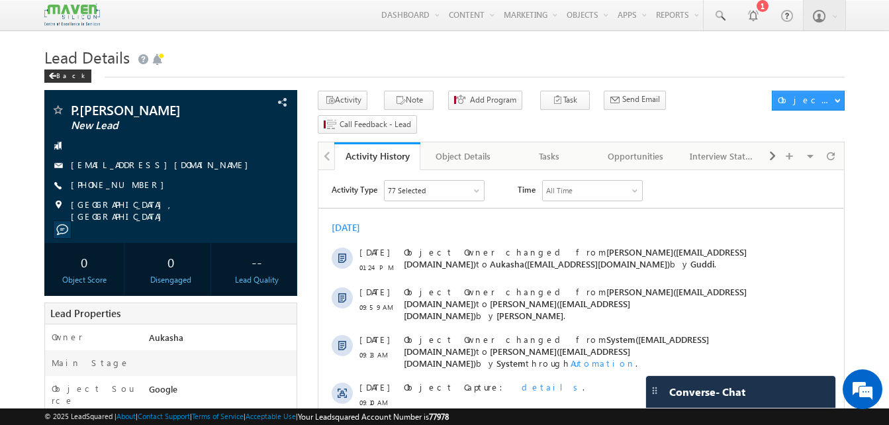
click at [288, 71] on div "Back" at bounding box center [444, 73] width 800 height 9
drag, startPoint x: 185, startPoint y: 109, endPoint x: 70, endPoint y: 113, distance: 115.3
click at [70, 113] on div "P.Mounika Prakash New Lead" at bounding box center [171, 109] width 240 height 13
copy div "P.Mounika Prakash"
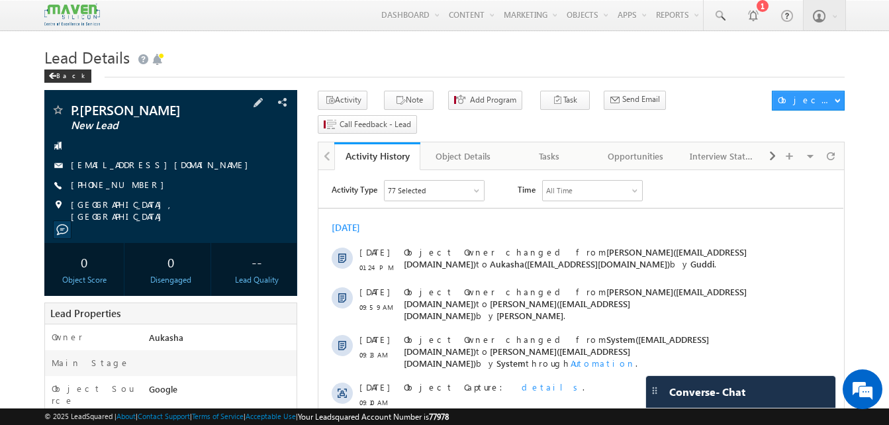
click at [134, 187] on div "+91-7013084842" at bounding box center [171, 185] width 240 height 13
copy div "+91-7013084842"
click at [411, 109] on button "Note" at bounding box center [409, 100] width 50 height 19
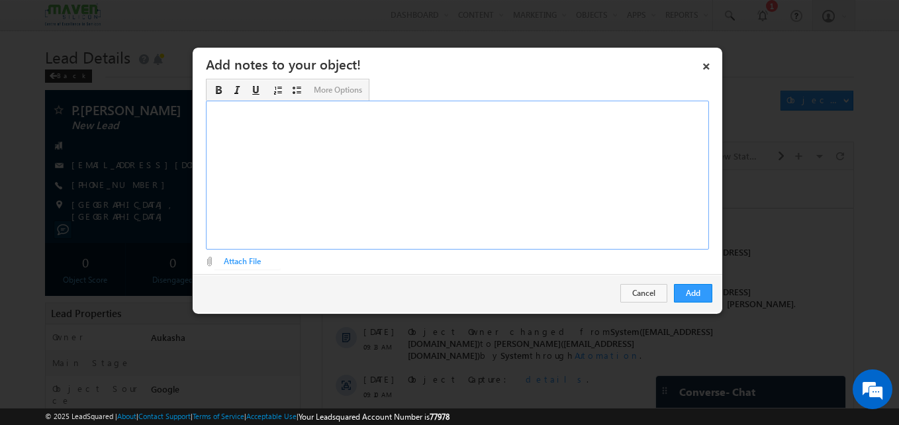
click at [459, 177] on div "Rich Text Editor, Description-inline-editor-div" at bounding box center [457, 175] width 503 height 149
paste div "Rich Text Editor, Description-inline-editor-div"
click at [700, 289] on button "Add" at bounding box center [693, 293] width 38 height 19
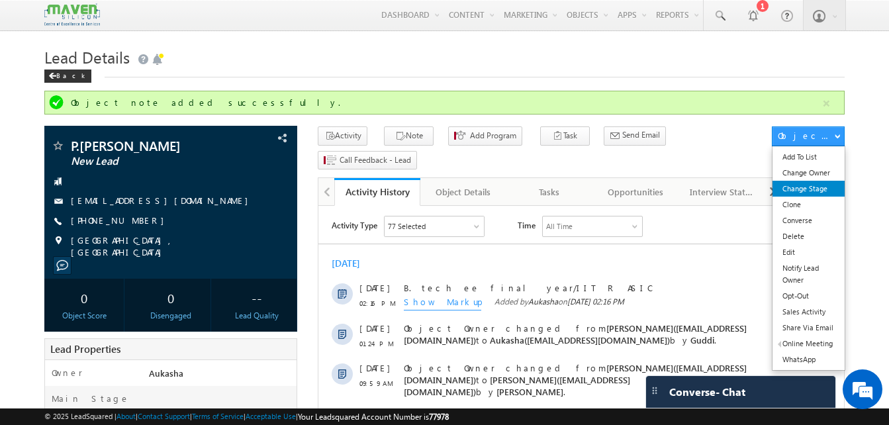
click at [804, 188] on link "Change Stage" at bounding box center [809, 189] width 72 height 16
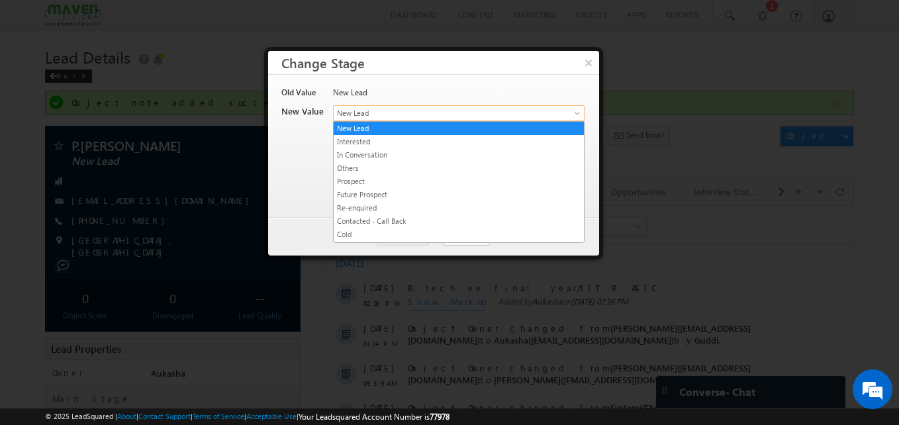
click at [485, 117] on span "New Lead" at bounding box center [437, 113] width 207 height 12
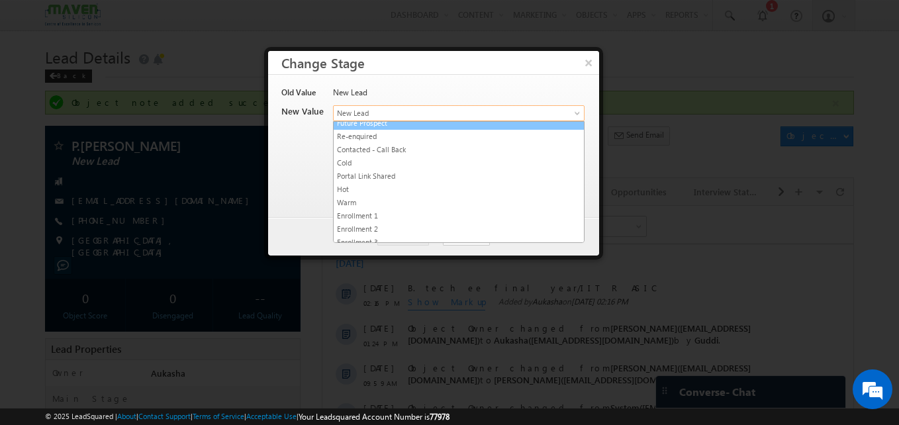
scroll to position [85, 0]
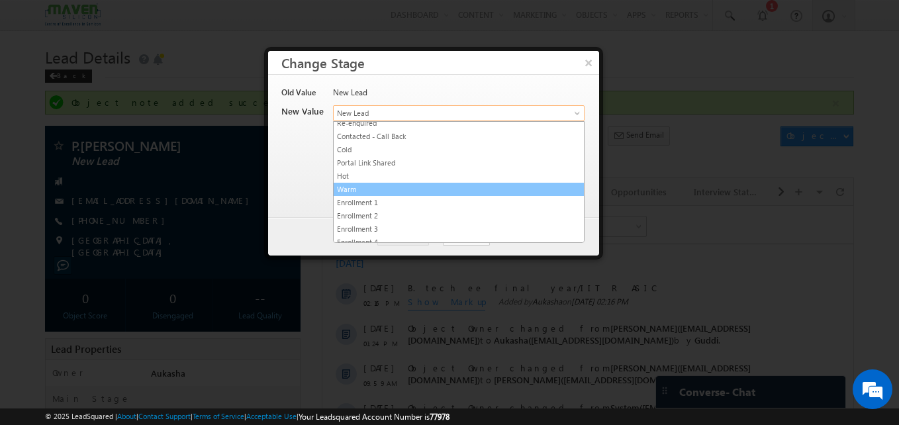
click at [367, 185] on link "Warm" at bounding box center [459, 189] width 250 height 12
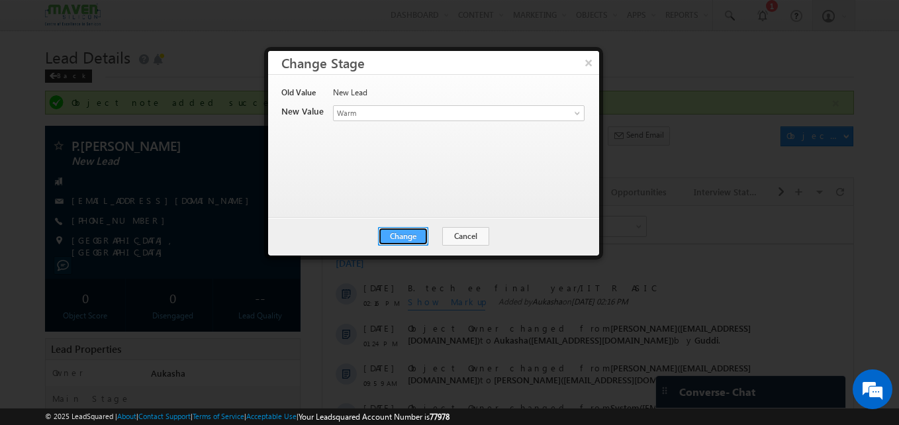
click at [414, 237] on button "Change" at bounding box center [403, 236] width 50 height 19
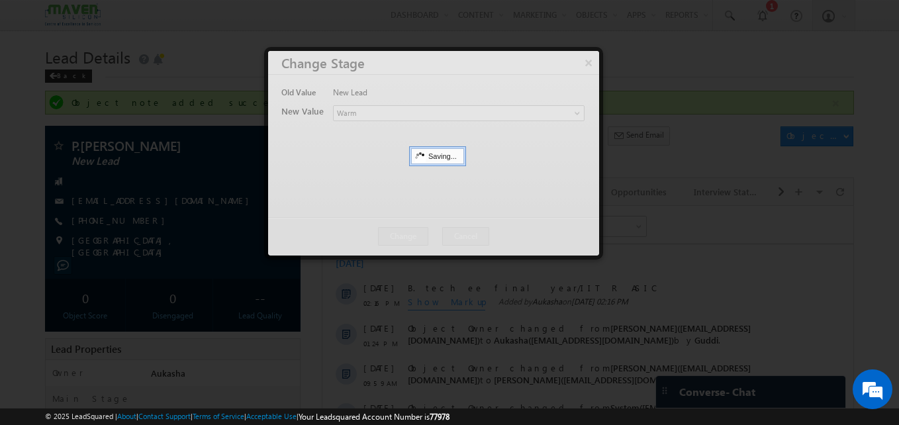
click at [115, 191] on div at bounding box center [449, 212] width 899 height 425
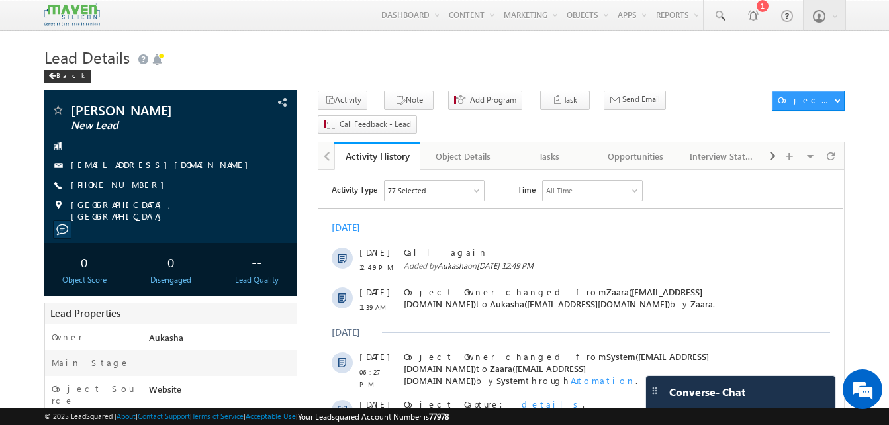
drag, startPoint x: 536, startPoint y: 64, endPoint x: 495, endPoint y: 40, distance: 46.9
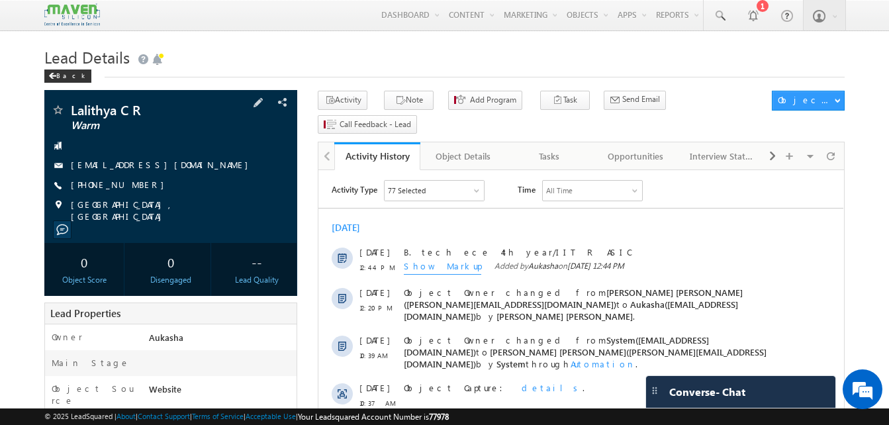
click at [167, 178] on div "Lalithya C R Warm lalithyacrpaviram@gmail.com +91-7411064749" at bounding box center [171, 162] width 240 height 119
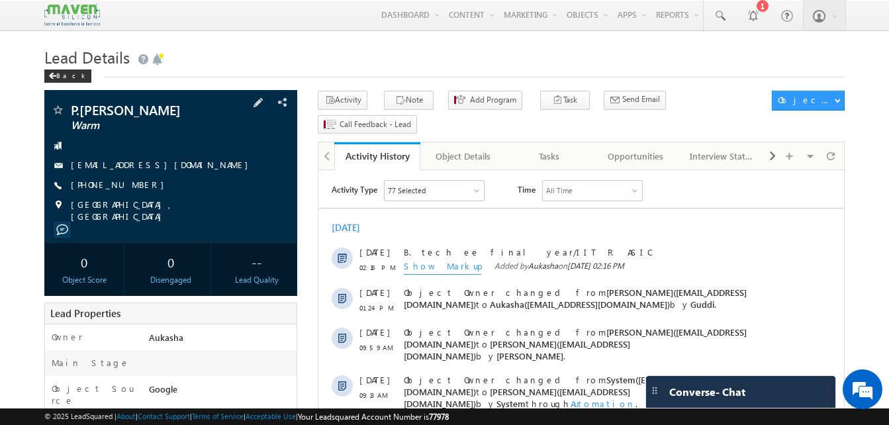
drag, startPoint x: 182, startPoint y: 166, endPoint x: 173, endPoint y: 166, distance: 9.3
click at [173, 166] on div "[EMAIL_ADDRESS][DOMAIN_NAME]" at bounding box center [171, 165] width 240 height 13
copy div "[EMAIL_ADDRESS][DOMAIN_NAME]"
drag, startPoint x: 194, startPoint y: 109, endPoint x: 72, endPoint y: 109, distance: 121.8
click at [72, 109] on span "P.[PERSON_NAME]" at bounding box center [149, 109] width 156 height 13
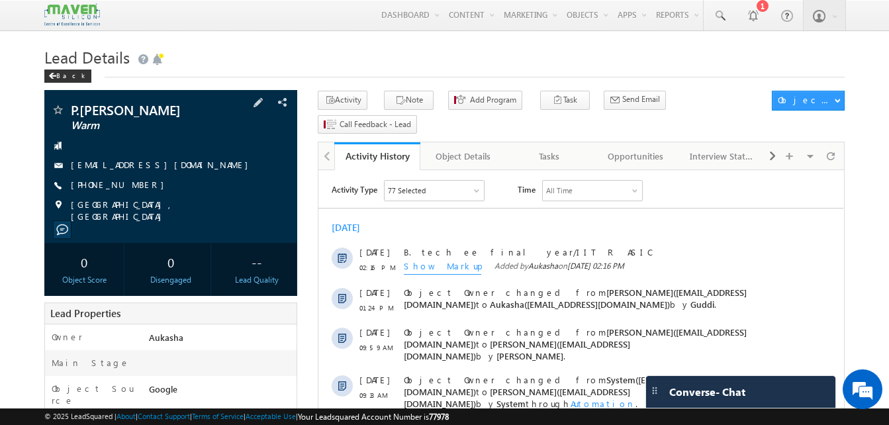
copy span "P.[PERSON_NAME]"
click at [407, 45] on h1 "Lead Details" at bounding box center [444, 56] width 800 height 26
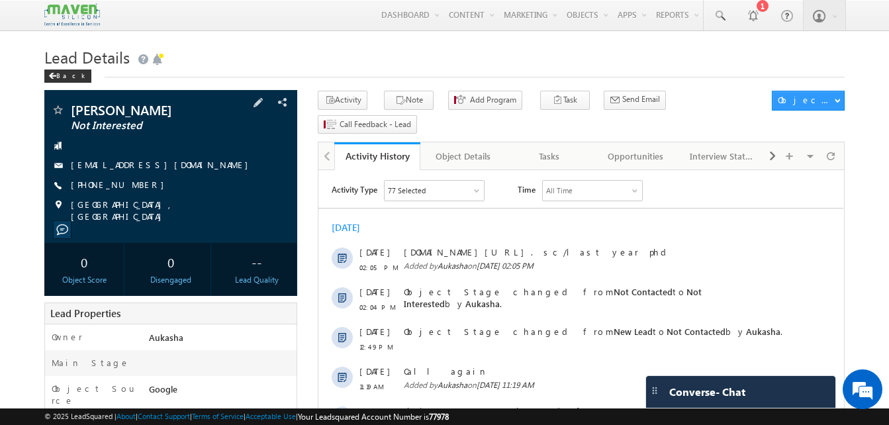
click at [136, 185] on div "[PHONE_NUMBER]" at bounding box center [171, 185] width 240 height 13
copy div "[PHONE_NUMBER]"
click at [585, 71] on div "Back" at bounding box center [444, 73] width 800 height 9
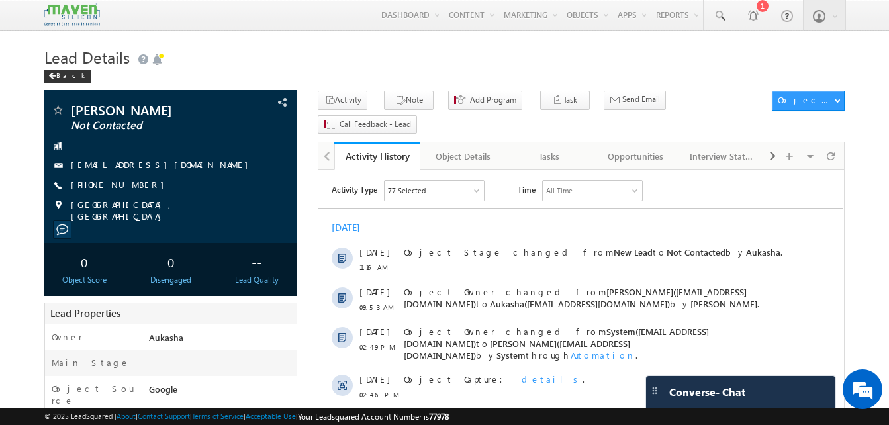
click at [261, 51] on h1 "Lead Details" at bounding box center [444, 56] width 800 height 26
click at [135, 185] on div "+91-8787019401" at bounding box center [171, 185] width 240 height 13
copy div "+91-8787019401"
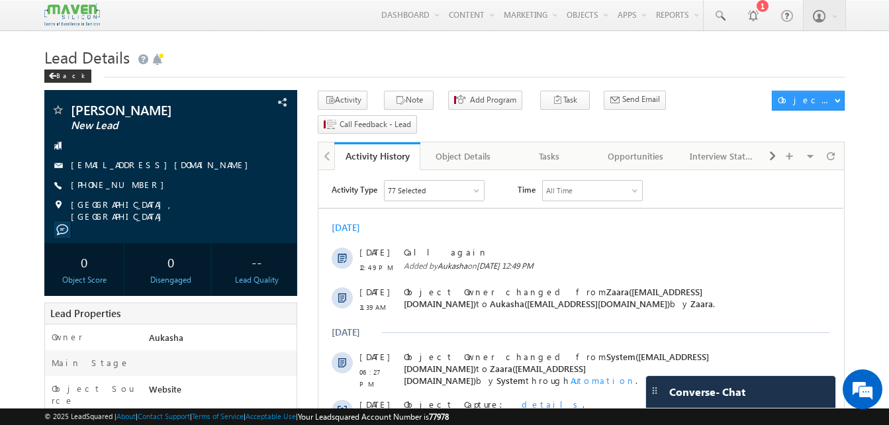
click at [377, 56] on h1 "Lead Details" at bounding box center [444, 56] width 800 height 26
click at [363, 66] on h1 "Lead Details" at bounding box center [444, 56] width 800 height 26
click at [231, 44] on h1 "Lead Details" at bounding box center [444, 56] width 800 height 26
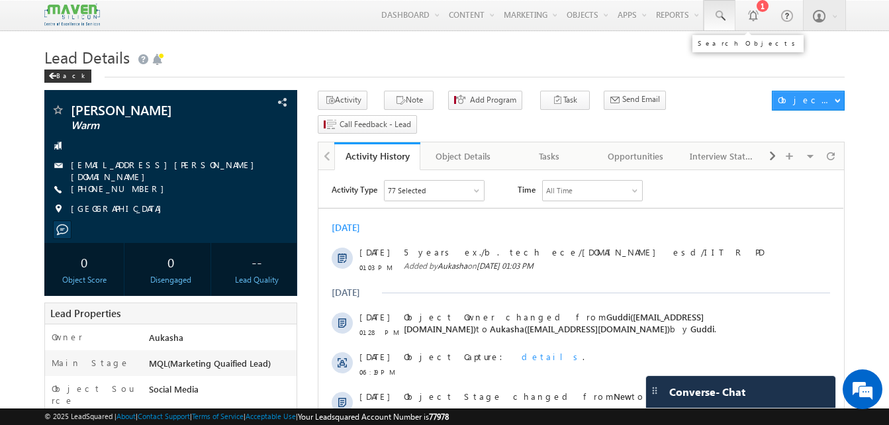
click at [720, 23] on link at bounding box center [720, 15] width 32 height 30
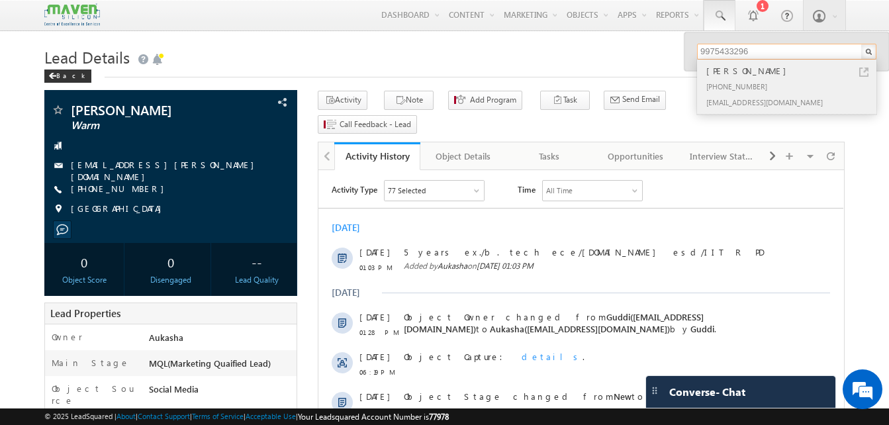
type input "9975433296"
click at [862, 72] on link at bounding box center [863, 72] width 9 height 9
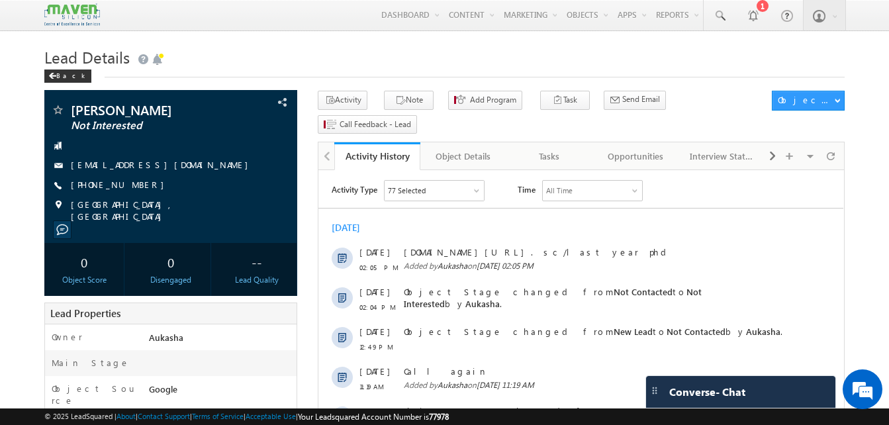
drag, startPoint x: 406, startPoint y: 54, endPoint x: 403, endPoint y: 72, distance: 18.8
click at [403, 72] on div "Lead Details Back" at bounding box center [444, 60] width 800 height 34
click at [406, 64] on h1 "Lead Details" at bounding box center [444, 56] width 800 height 26
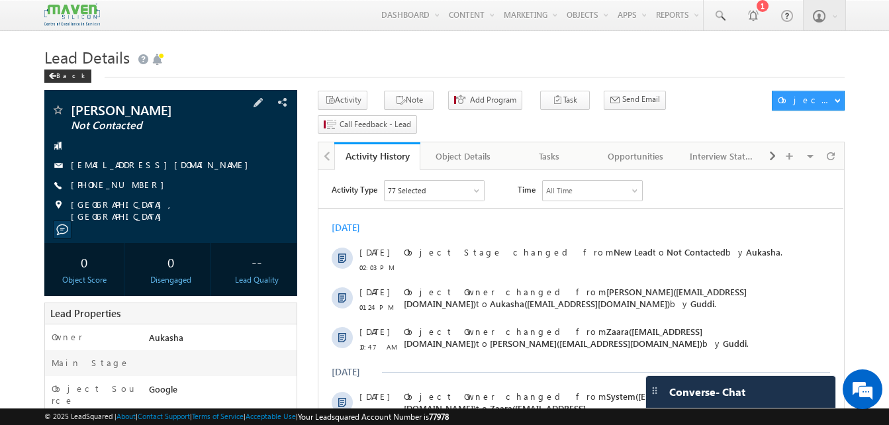
click at [135, 186] on div "[PHONE_NUMBER]" at bounding box center [171, 185] width 240 height 13
copy div "[PHONE_NUMBER]"
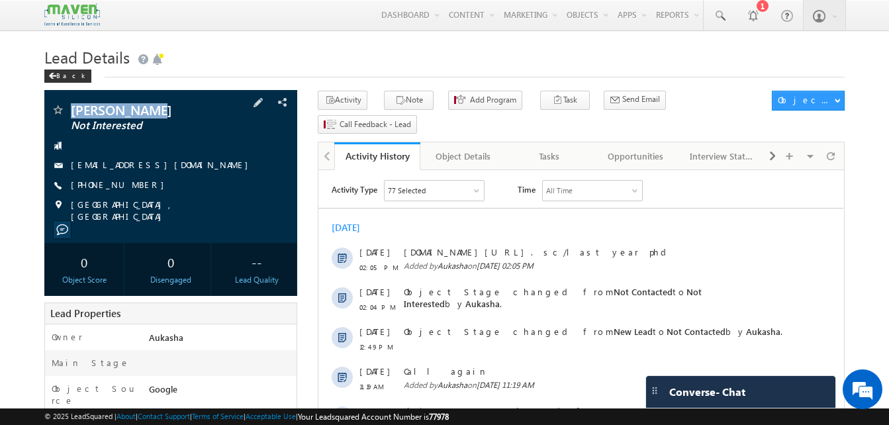
drag, startPoint x: 160, startPoint y: 110, endPoint x: 72, endPoint y: 106, distance: 88.1
click at [72, 106] on span "Shweta Pawar" at bounding box center [149, 109] width 156 height 13
copy span "Shweta Pawar"
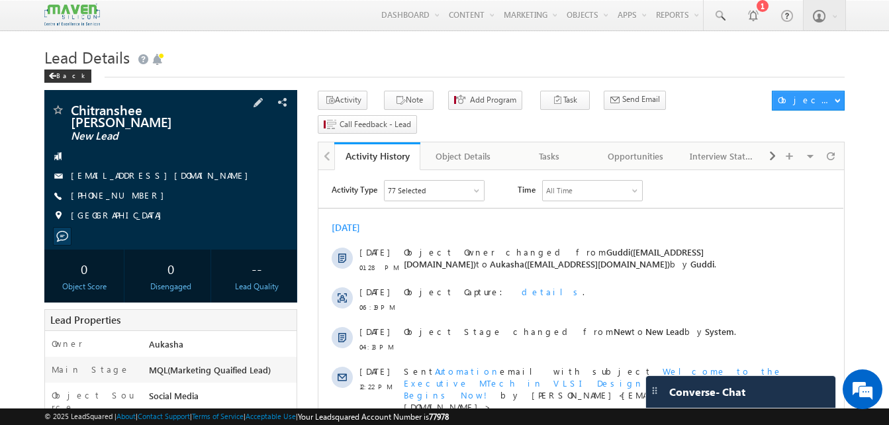
click at [134, 189] on div "+91-8826041090" at bounding box center [171, 195] width 240 height 13
copy div "+91-8826041090"
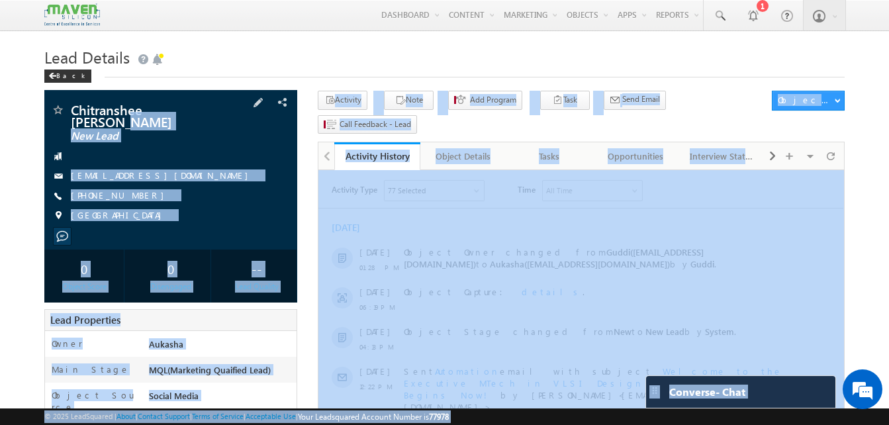
drag, startPoint x: 198, startPoint y: 115, endPoint x: 62, endPoint y: 107, distance: 135.9
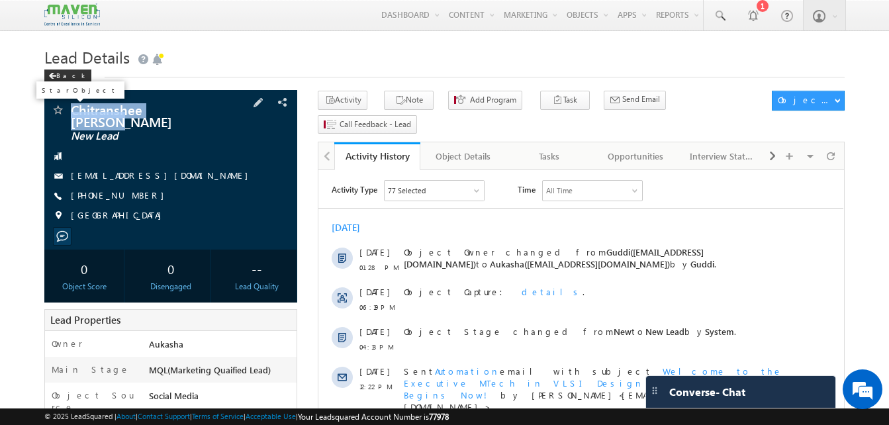
drag, startPoint x: 62, startPoint y: 107, endPoint x: 71, endPoint y: 111, distance: 9.5
click at [71, 111] on span "Chitranshee Rastogi" at bounding box center [149, 115] width 156 height 24
copy span "Chitranshee Rastogi"
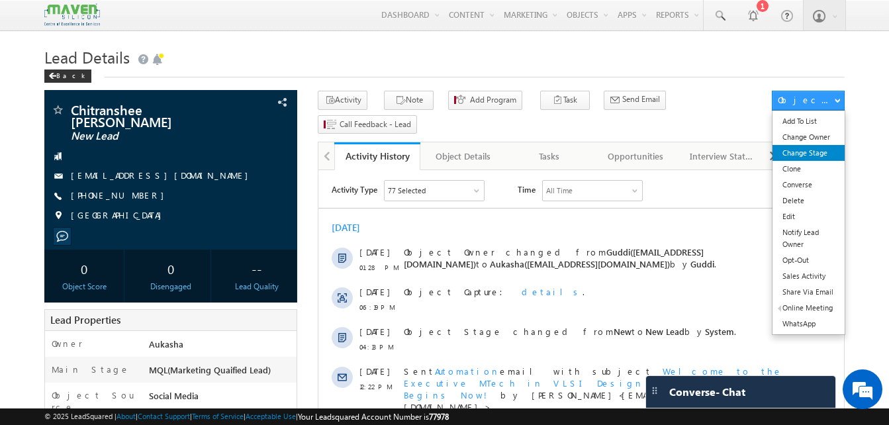
click at [821, 161] on link "Change Stage" at bounding box center [809, 153] width 72 height 16
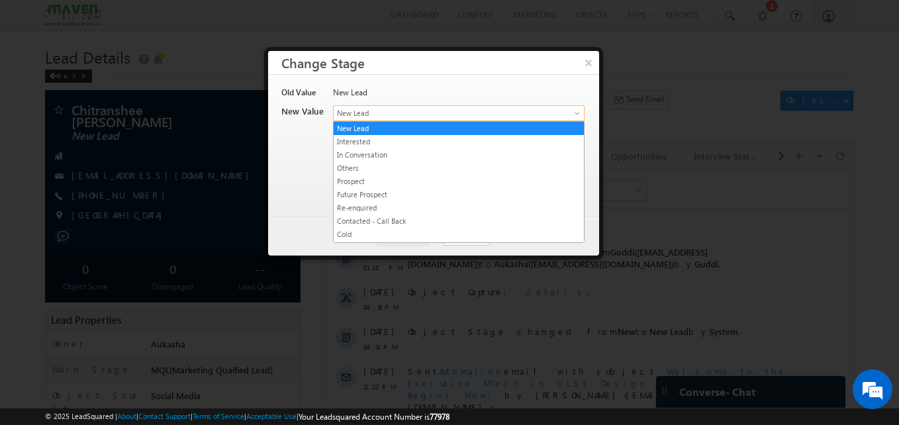
click at [392, 111] on span "New Lead" at bounding box center [437, 113] width 207 height 12
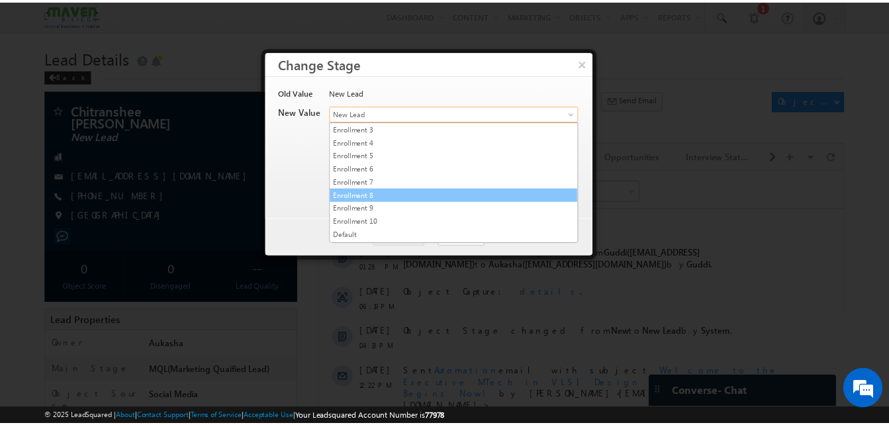
scroll to position [250, 0]
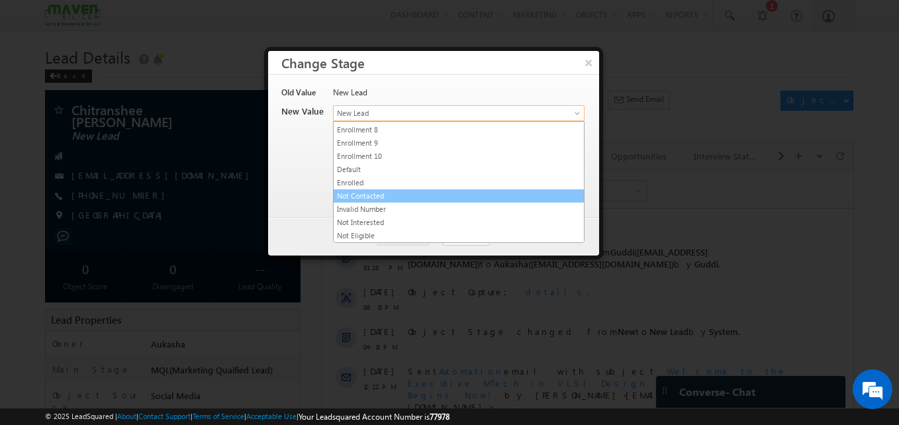
click at [388, 200] on link "Not Contacted" at bounding box center [459, 196] width 250 height 12
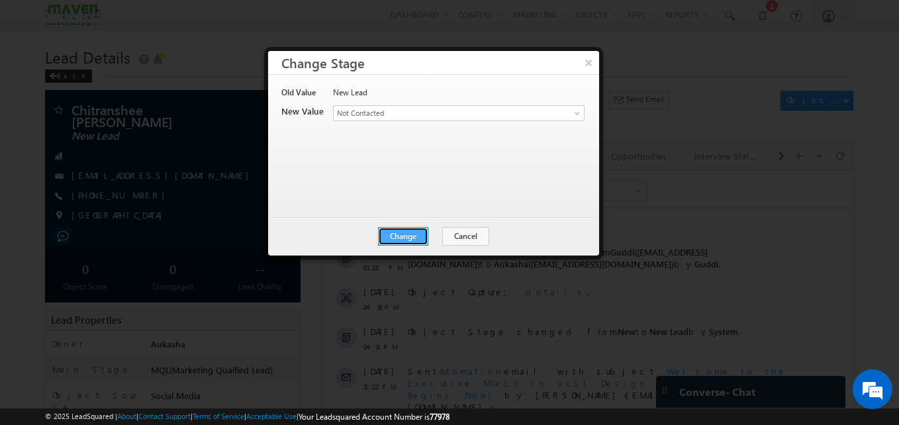
click at [418, 244] on button "Change" at bounding box center [403, 236] width 50 height 19
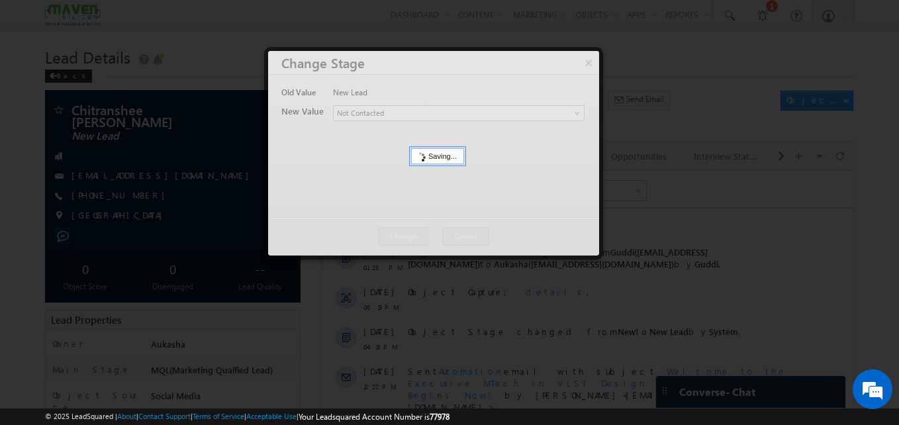
click at [27, 182] on div at bounding box center [449, 212] width 899 height 425
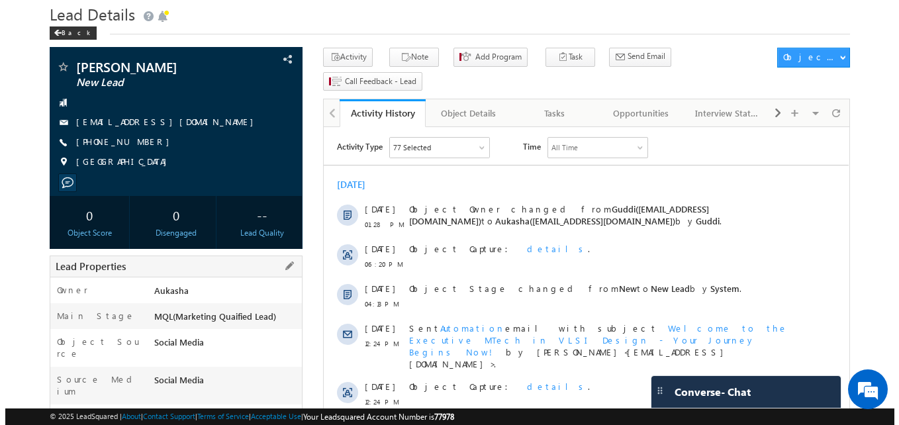
scroll to position [42, 0]
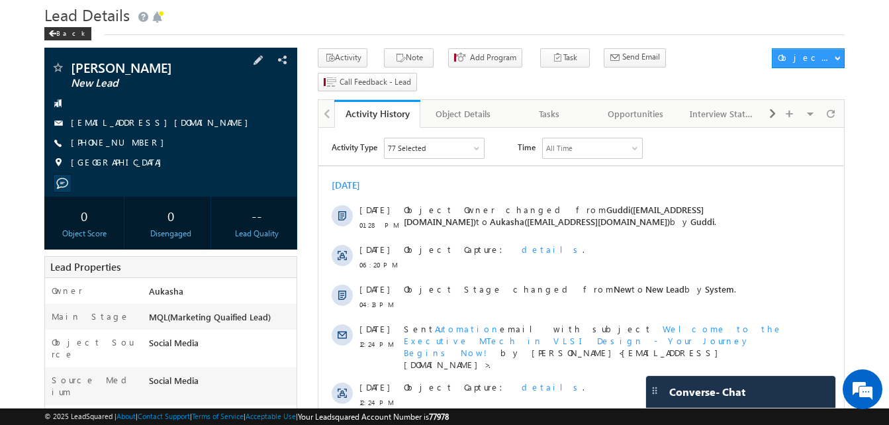
drag, startPoint x: 142, startPoint y: 145, endPoint x: 132, endPoint y: 145, distance: 9.9
click at [132, 145] on div "[PHONE_NUMBER]" at bounding box center [171, 142] width 240 height 13
copy div "[PHONE_NUMBER]"
drag, startPoint x: 184, startPoint y: 62, endPoint x: 71, endPoint y: 73, distance: 113.7
click at [71, 73] on span "Parvathy Sreedevi" at bounding box center [149, 67] width 156 height 13
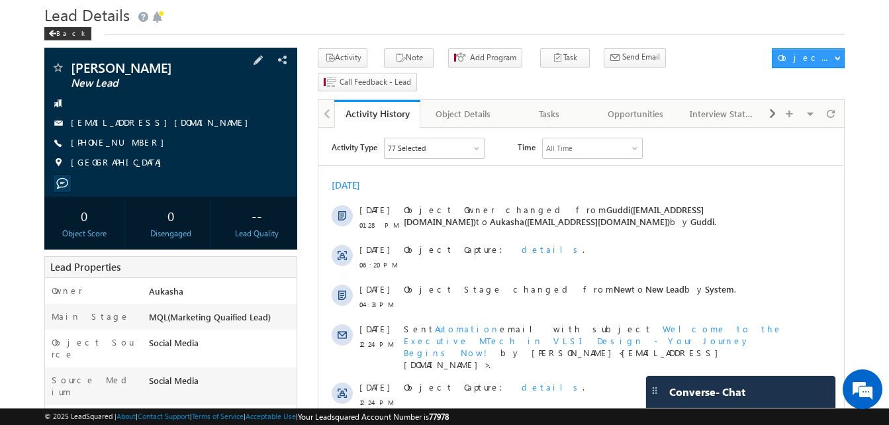
copy span "Parvathy Sreedevi"
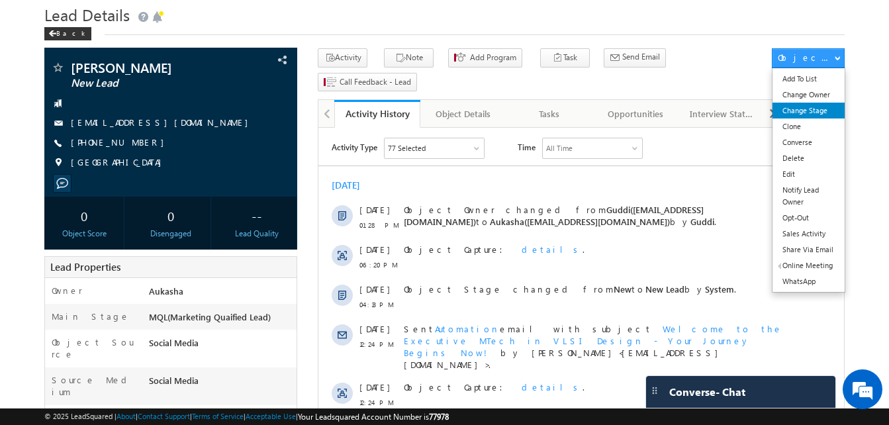
click at [802, 108] on link "Change Stage" at bounding box center [809, 111] width 72 height 16
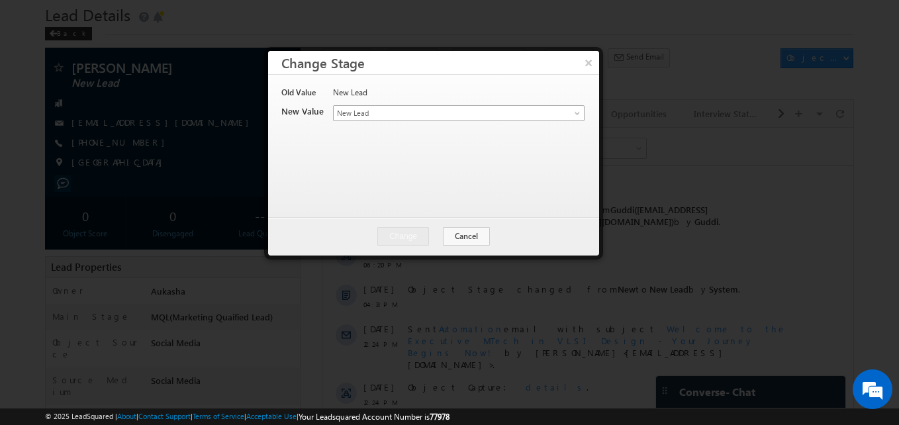
click at [431, 109] on span "New Lead" at bounding box center [437, 113] width 207 height 12
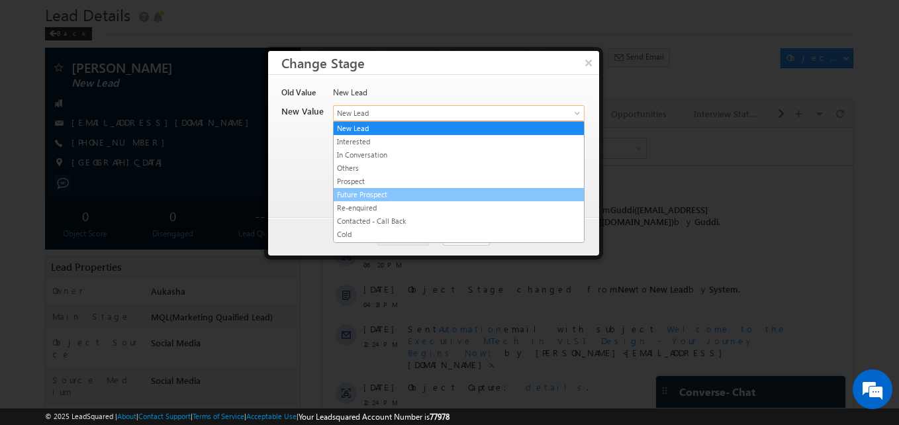
scroll to position [250, 0]
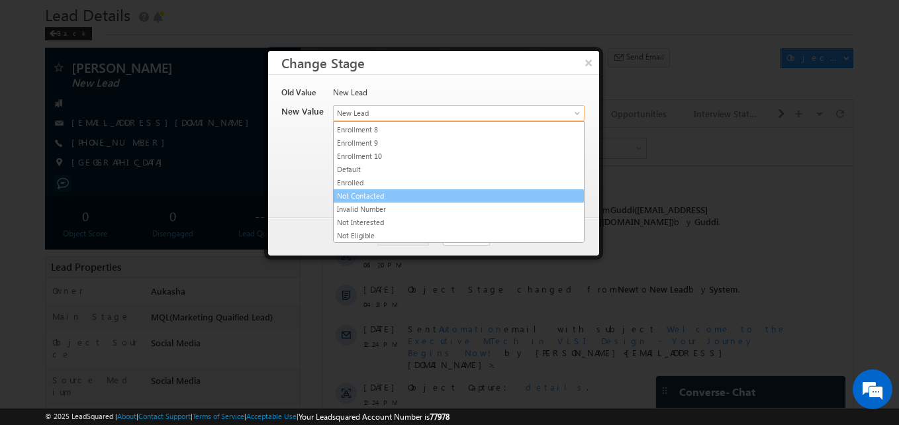
click at [407, 195] on link "Not Contacted" at bounding box center [459, 196] width 250 height 12
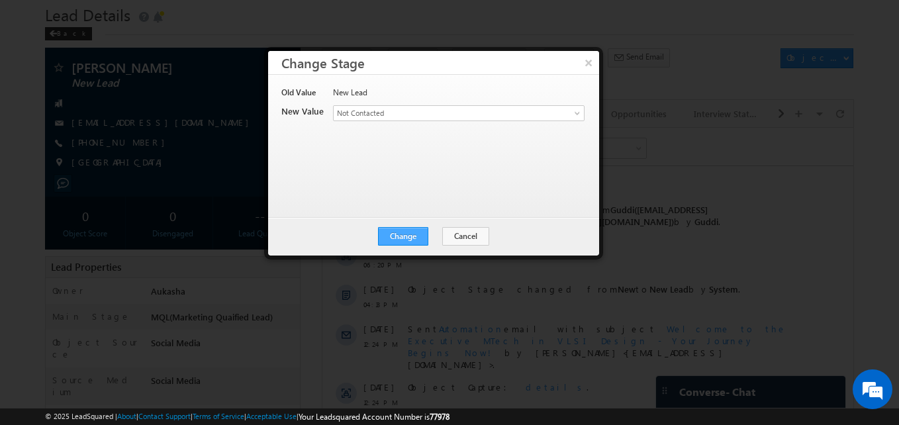
drag, startPoint x: 402, startPoint y: 247, endPoint x: 419, endPoint y: 238, distance: 19.2
click at [419, 238] on div "Change Cancel Close" at bounding box center [433, 236] width 331 height 38
click at [419, 238] on button "Change" at bounding box center [403, 236] width 50 height 19
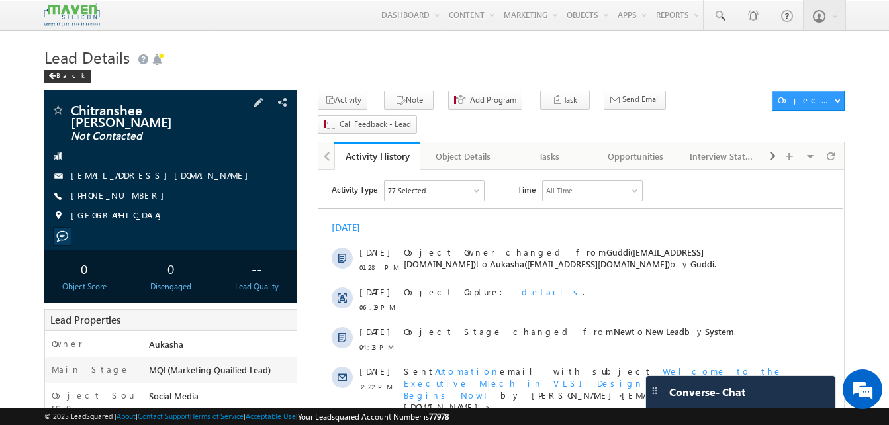
drag, startPoint x: 142, startPoint y: 183, endPoint x: 135, endPoint y: 188, distance: 8.6
click at [135, 189] on div "[PHONE_NUMBER]" at bounding box center [171, 195] width 240 height 13
copy div "[PHONE_NUMBER]"
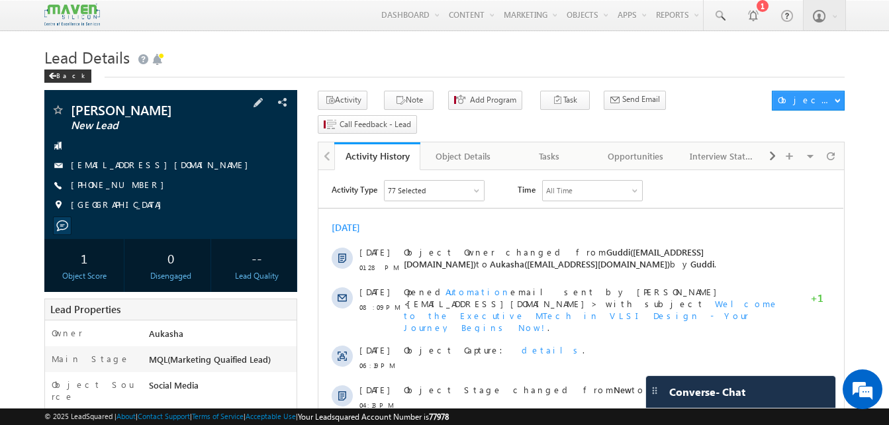
click at [135, 192] on div "+91-8341437208" at bounding box center [171, 185] width 240 height 13
copy div "+91-8341437208"
drag, startPoint x: 149, startPoint y: 122, endPoint x: 64, endPoint y: 104, distance: 87.4
click at [64, 104] on div "Dharmarajula Ganesh manikanta New Lead" at bounding box center [171, 109] width 240 height 13
copy div "Dharmarajula Ganesh manikanta"
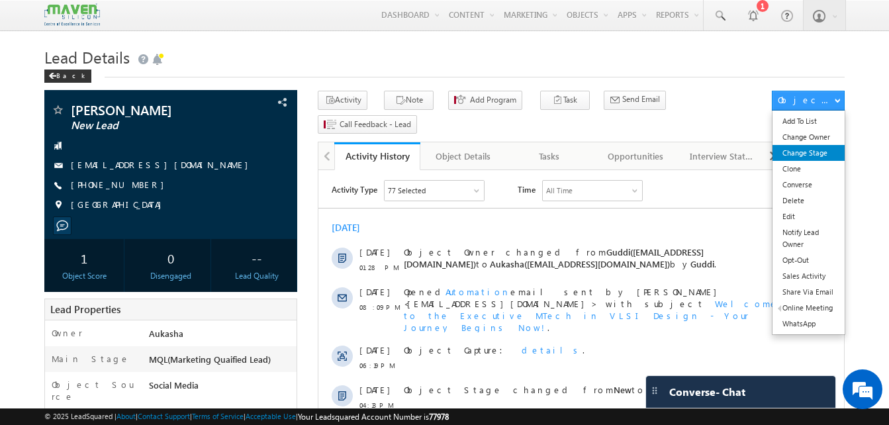
click at [804, 160] on link "Change Stage" at bounding box center [809, 153] width 72 height 16
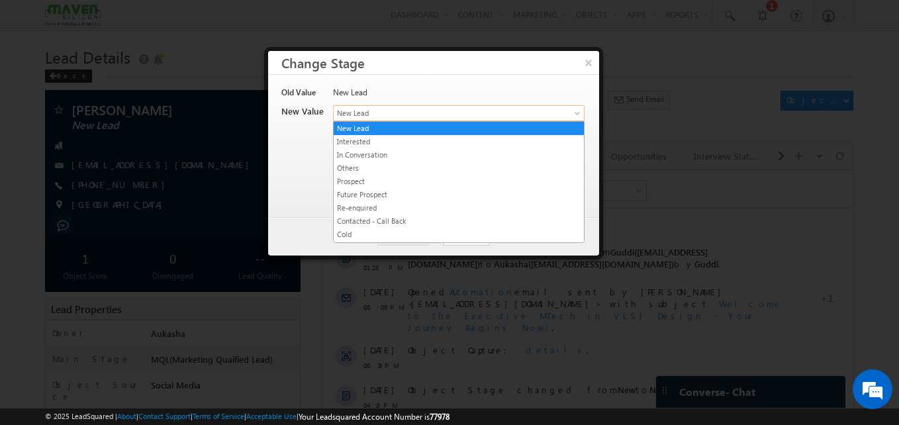
click at [480, 115] on span "New Lead" at bounding box center [437, 113] width 207 height 12
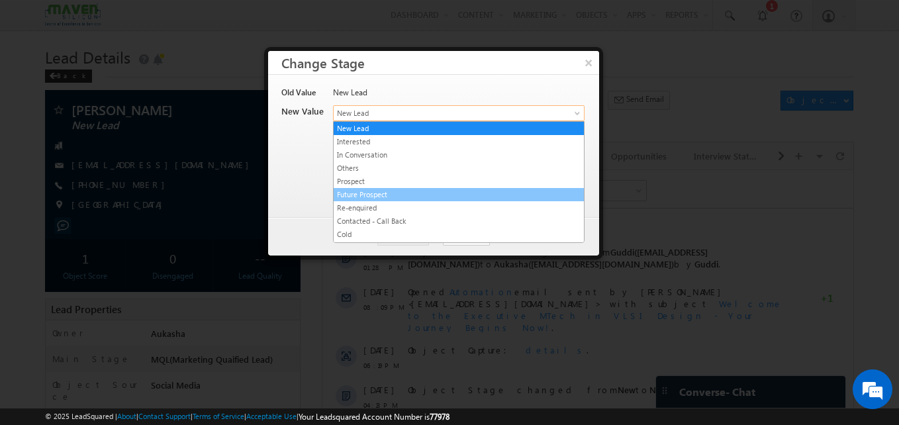
scroll to position [250, 0]
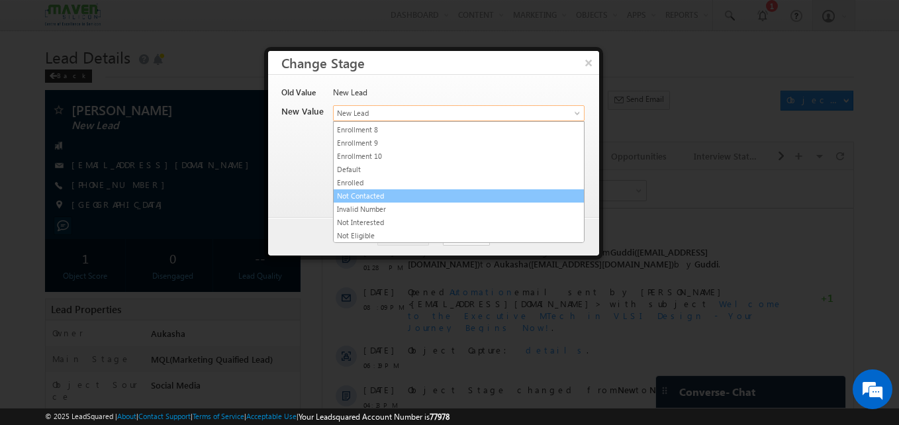
click at [390, 189] on li "Not Contacted" at bounding box center [459, 195] width 250 height 13
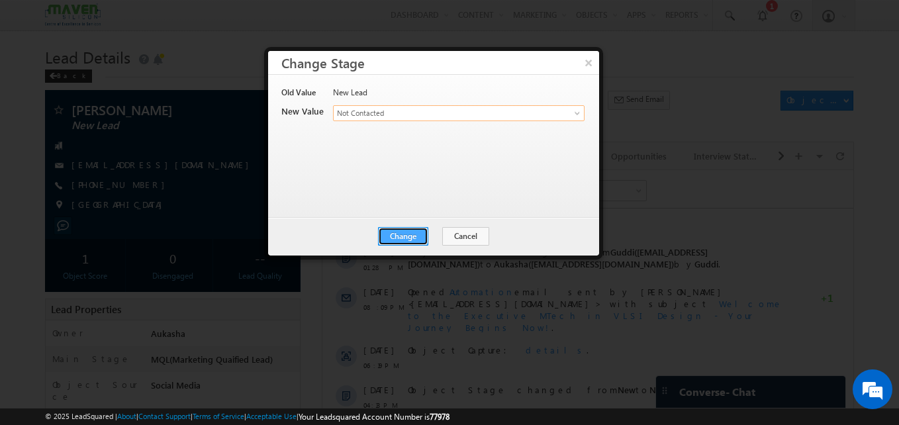
click at [419, 236] on button "Change" at bounding box center [403, 236] width 50 height 19
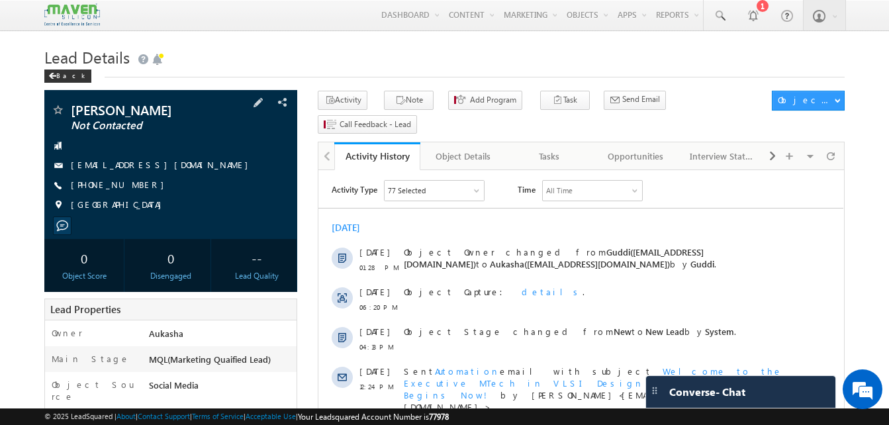
drag, startPoint x: 142, startPoint y: 190, endPoint x: 134, endPoint y: 185, distance: 8.6
click at [134, 185] on div "[PHONE_NUMBER]" at bounding box center [171, 185] width 240 height 13
copy div "[PHONE_NUMBER]"
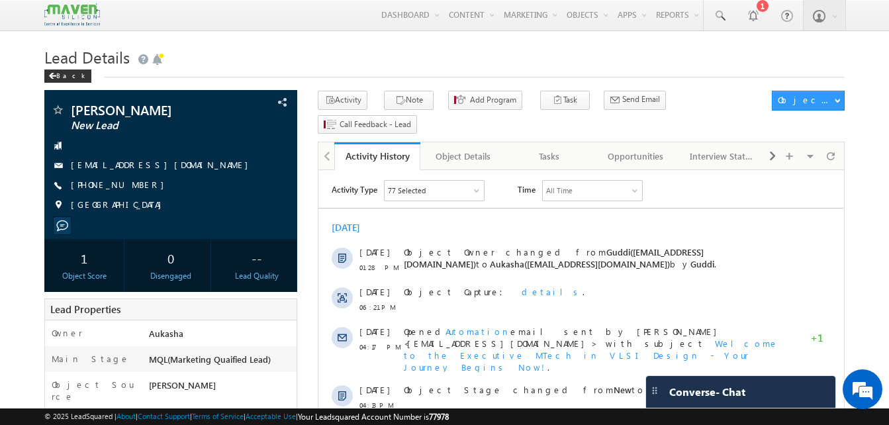
drag, startPoint x: 145, startPoint y: 184, endPoint x: 136, endPoint y: 186, distance: 9.5
click at [136, 186] on div "[PHONE_NUMBER]" at bounding box center [171, 185] width 240 height 13
copy div "[PHONE_NUMBER]"
drag, startPoint x: 171, startPoint y: 114, endPoint x: 68, endPoint y: 112, distance: 102.6
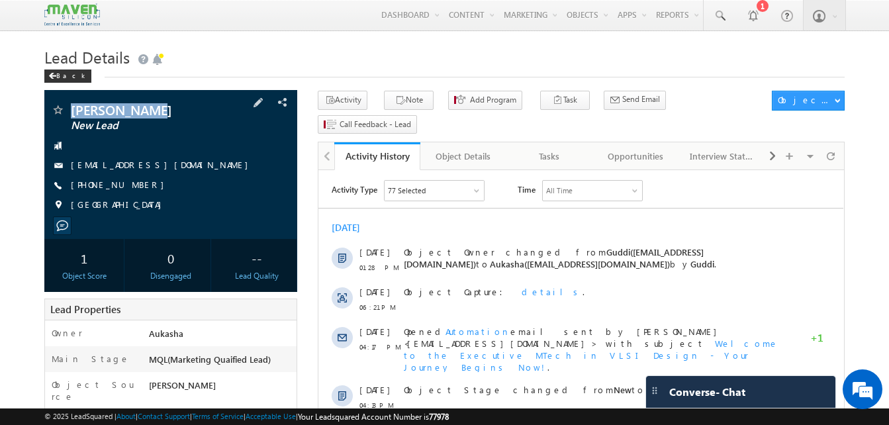
click at [68, 112] on div "[PERSON_NAME] New Lead" at bounding box center [171, 109] width 240 height 13
copy div "[PERSON_NAME]"
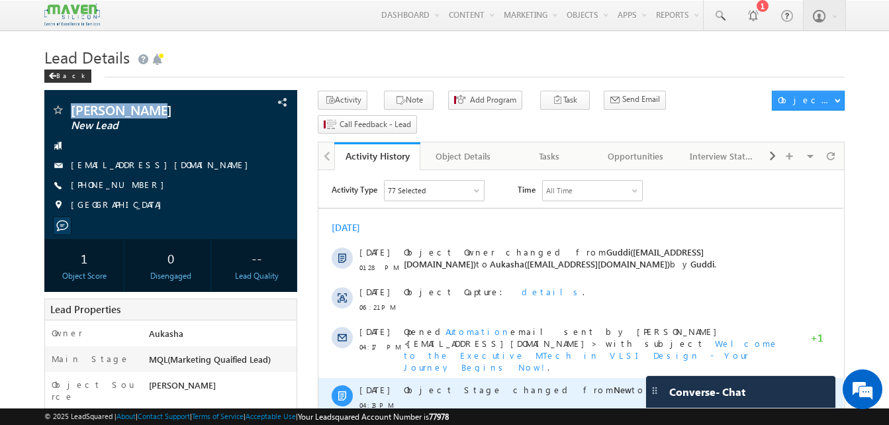
copy div "[PERSON_NAME]"
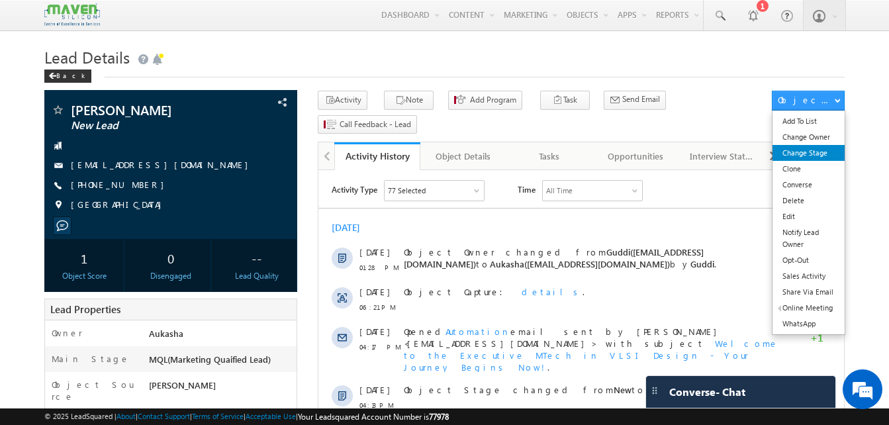
click at [819, 159] on link "Change Stage" at bounding box center [809, 153] width 72 height 16
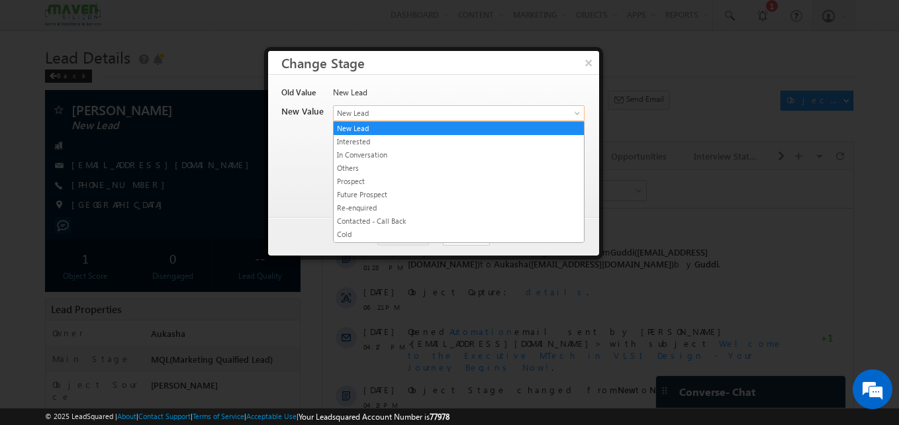
click at [500, 113] on span "New Lead" at bounding box center [437, 113] width 207 height 12
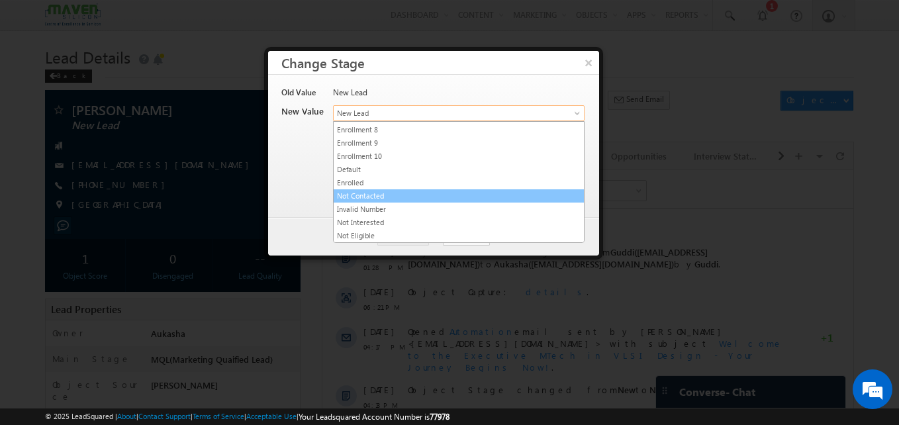
click at [432, 192] on link "Not Contacted" at bounding box center [459, 196] width 250 height 12
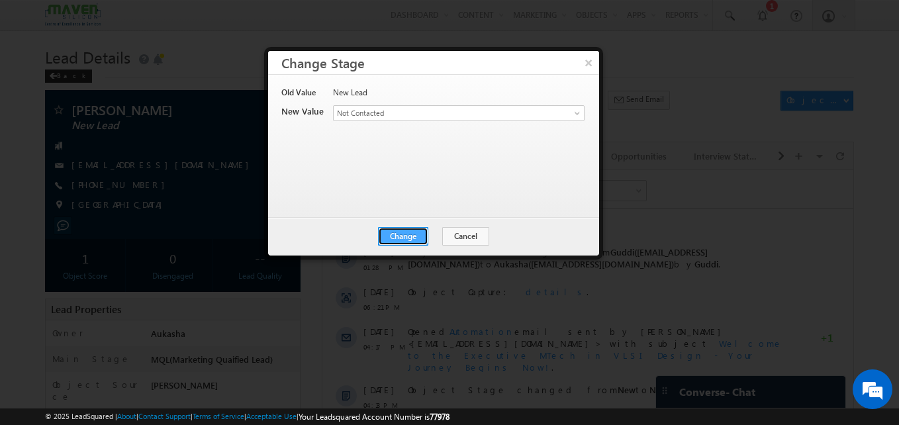
click at [399, 234] on button "Change" at bounding box center [403, 236] width 50 height 19
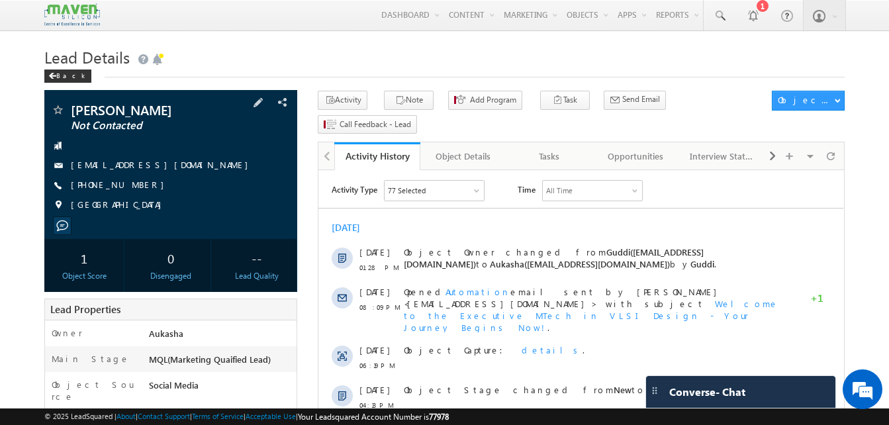
click at [136, 192] on div "[PHONE_NUMBER]" at bounding box center [171, 185] width 240 height 13
copy div "[PHONE_NUMBER]"
